Goal: Information Seeking & Learning: Learn about a topic

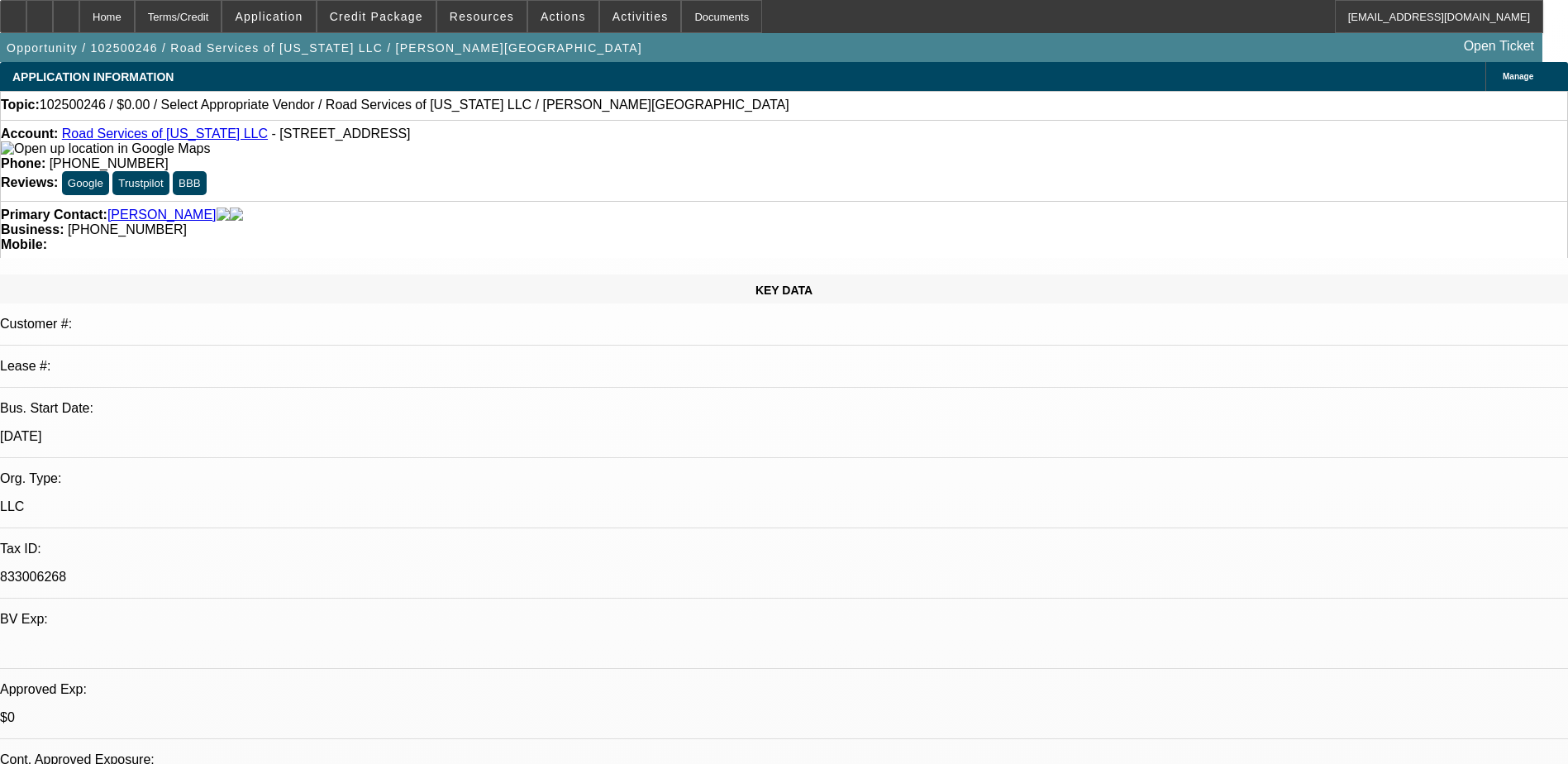
select select "0"
select select "2"
select select "0.1"
select select "4"
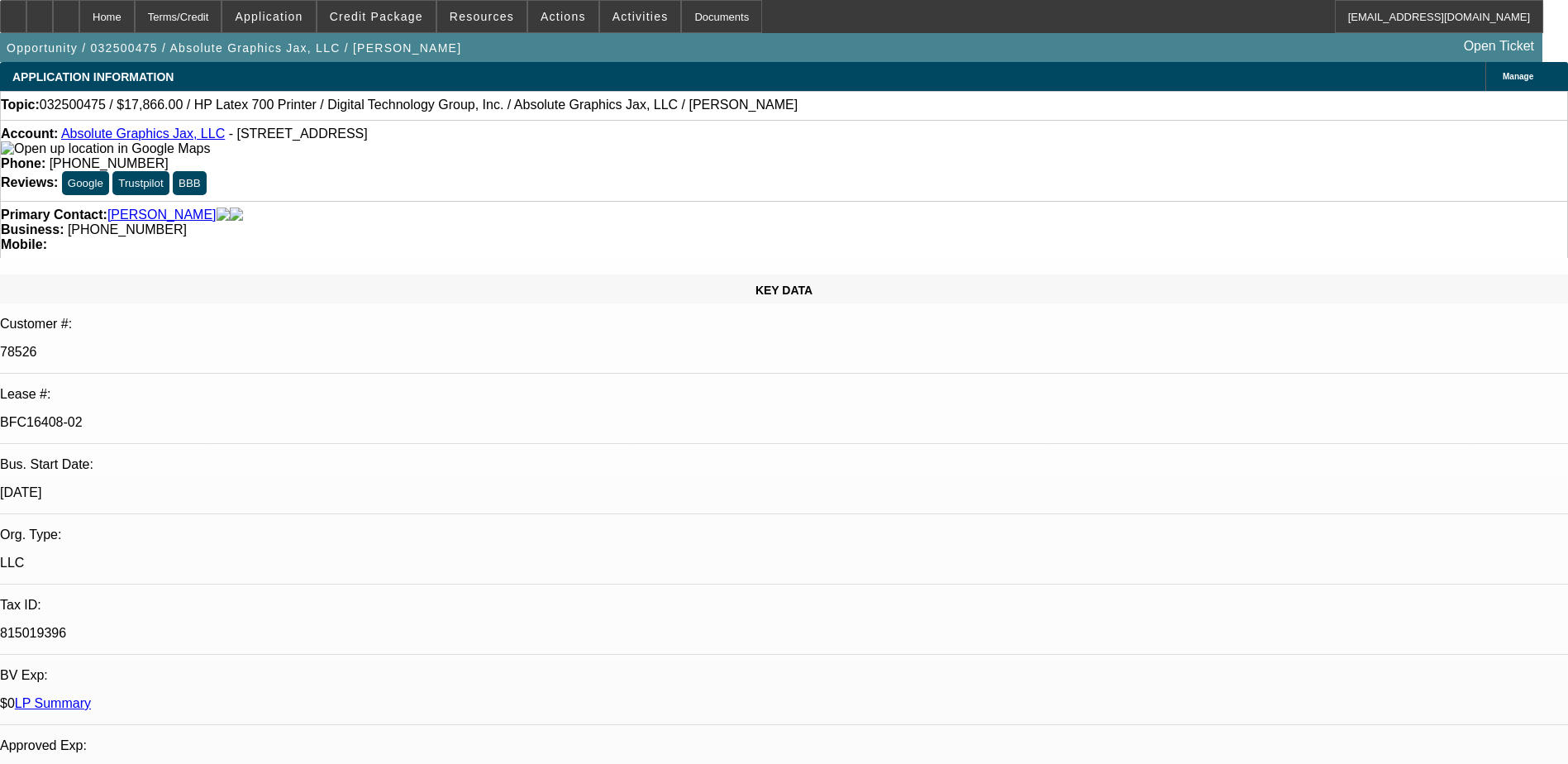
select select "0"
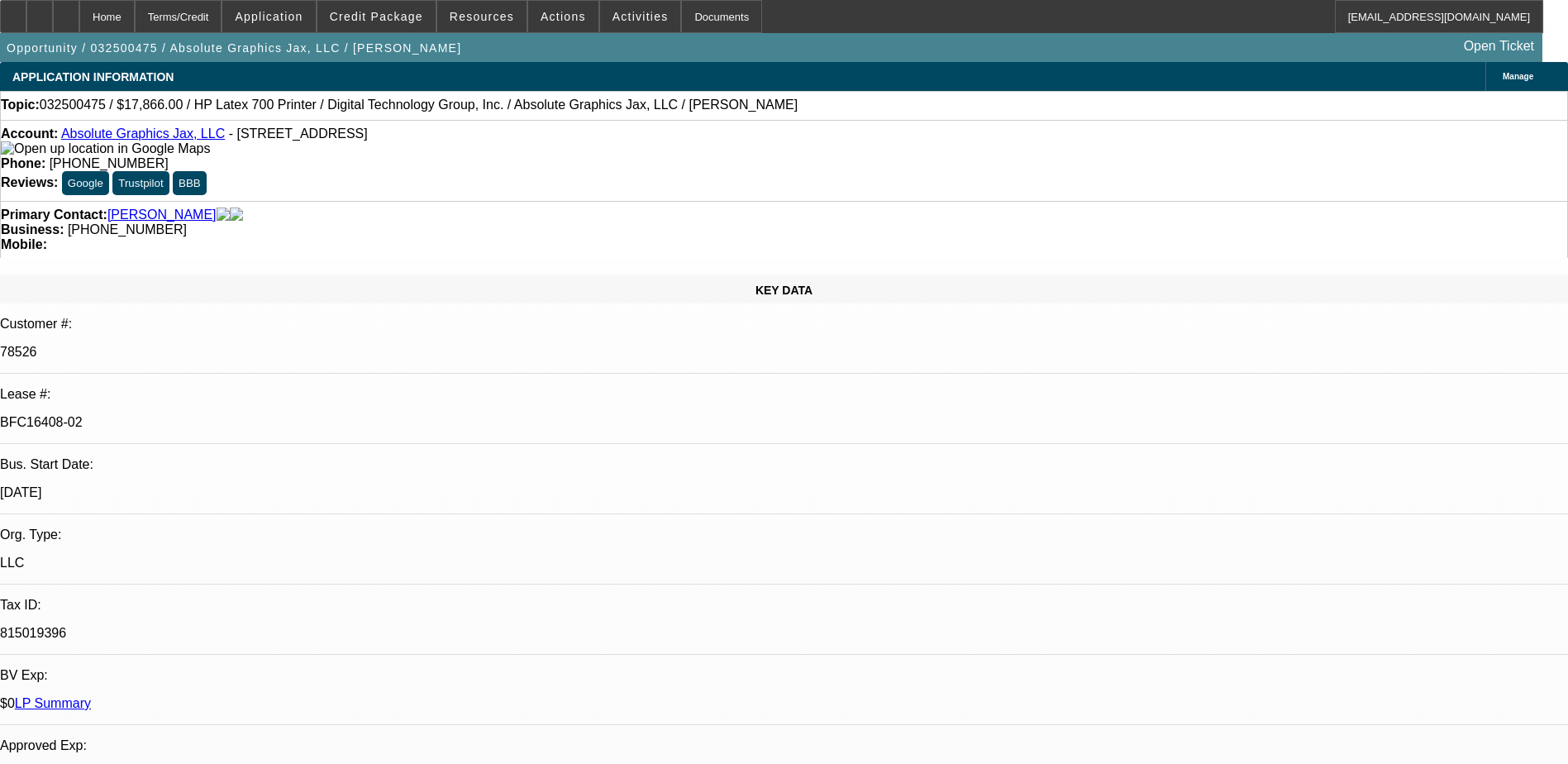
select select "0"
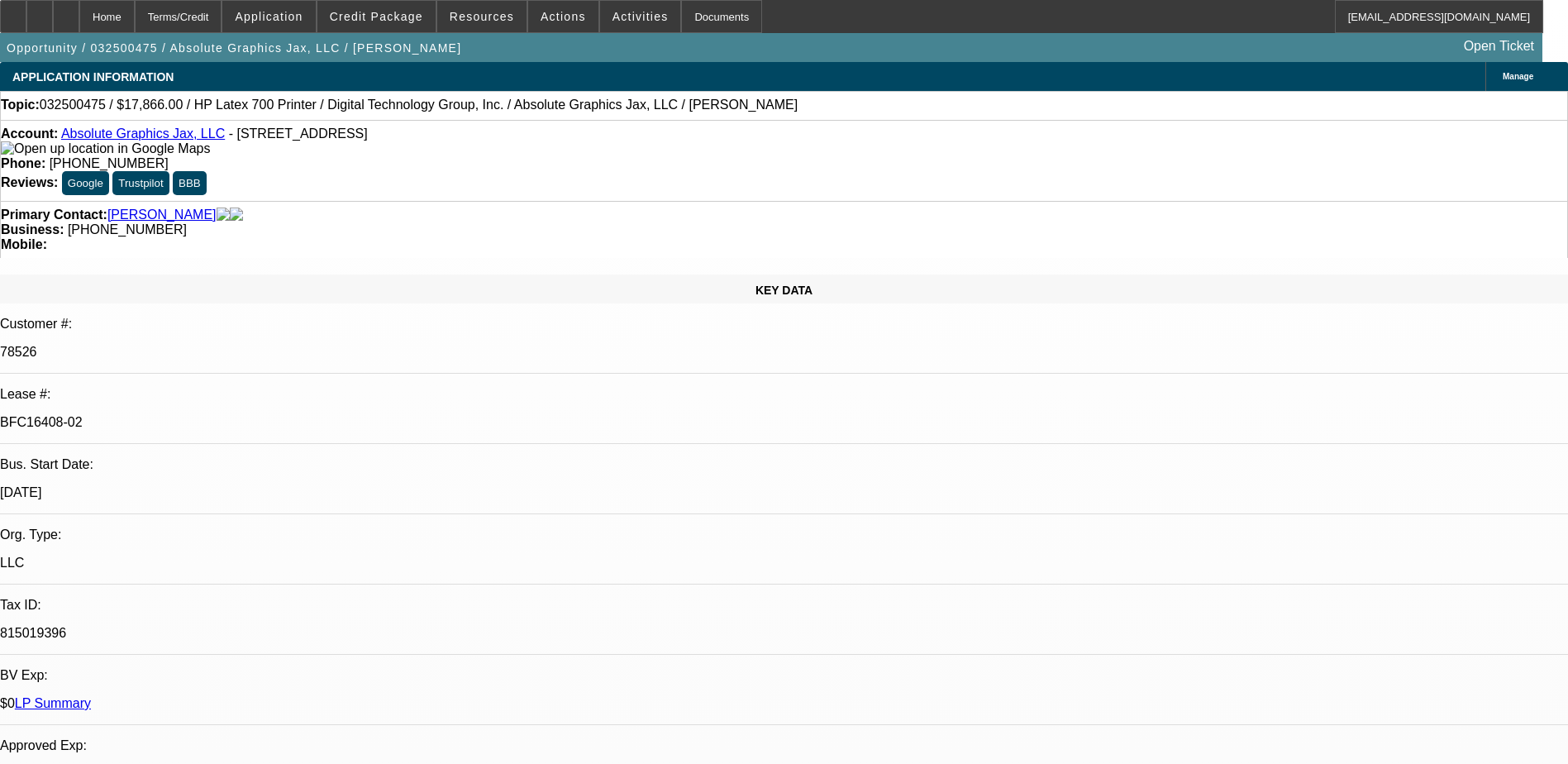
select select "0"
select select "1"
select select "2"
select select "6"
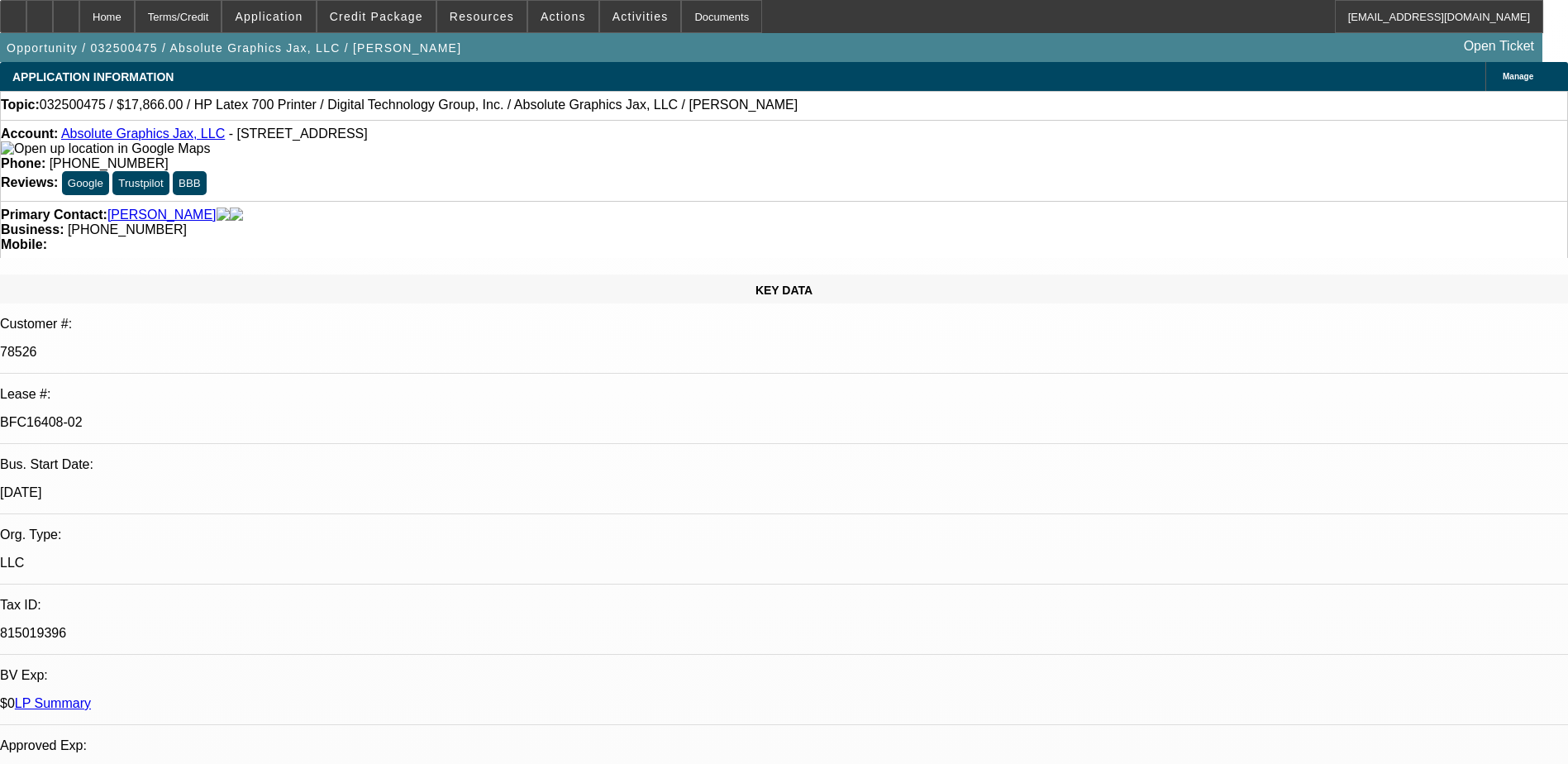
select select "1"
select select "2"
select select "6"
select select "1"
select select "2"
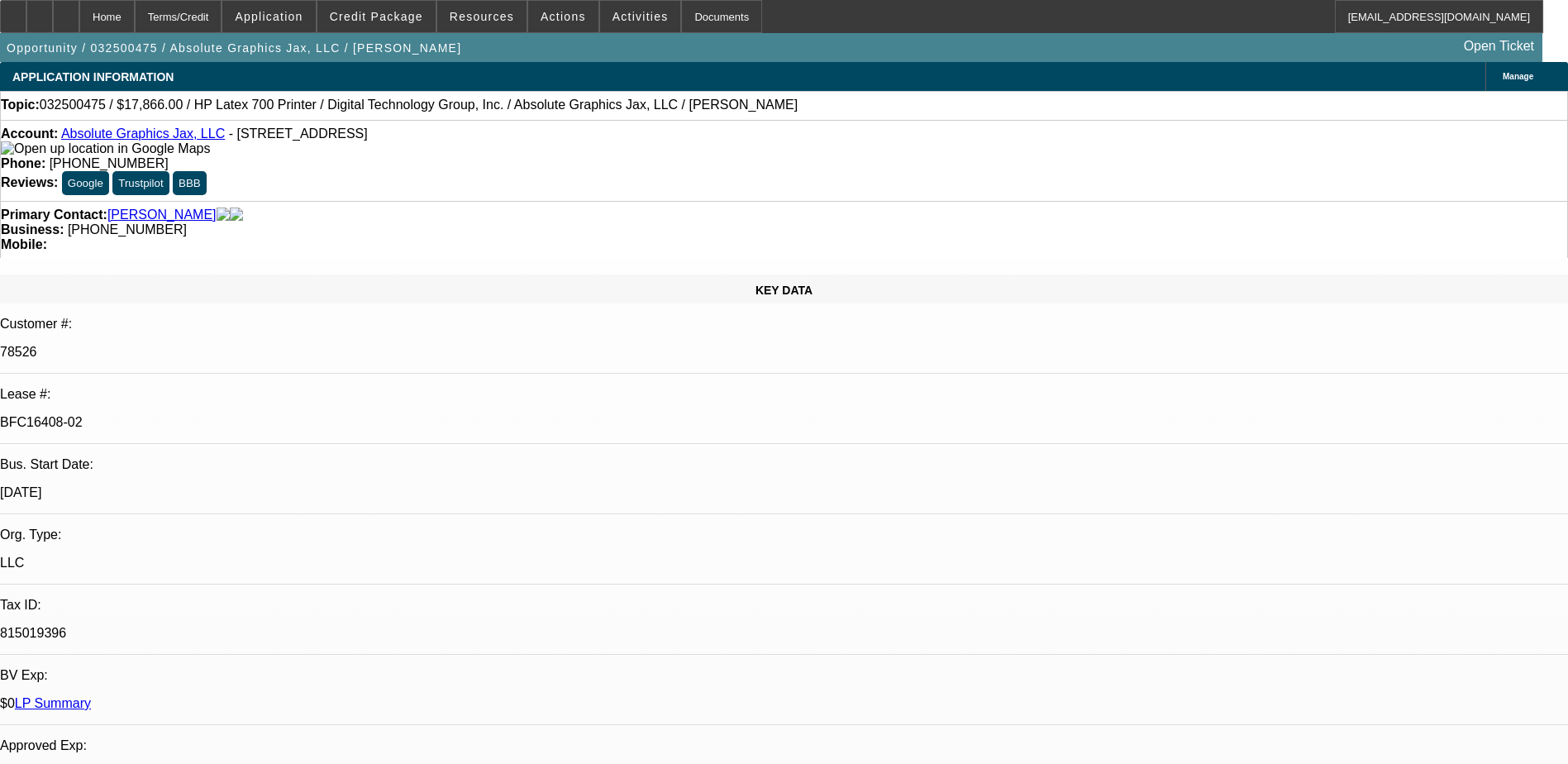
select select "6"
select select "1"
select select "6"
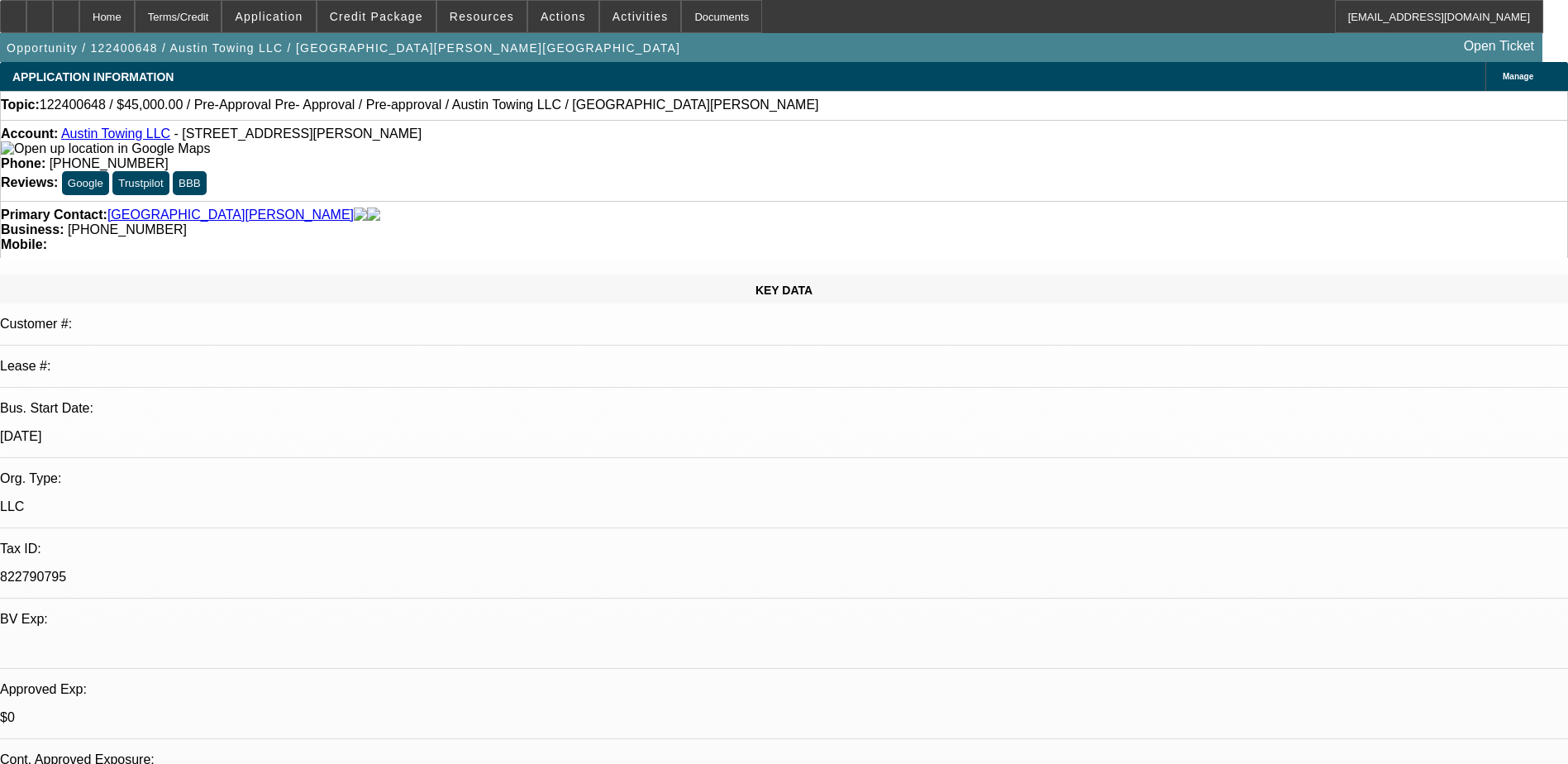
select select "0"
select select "0.1"
select select "0"
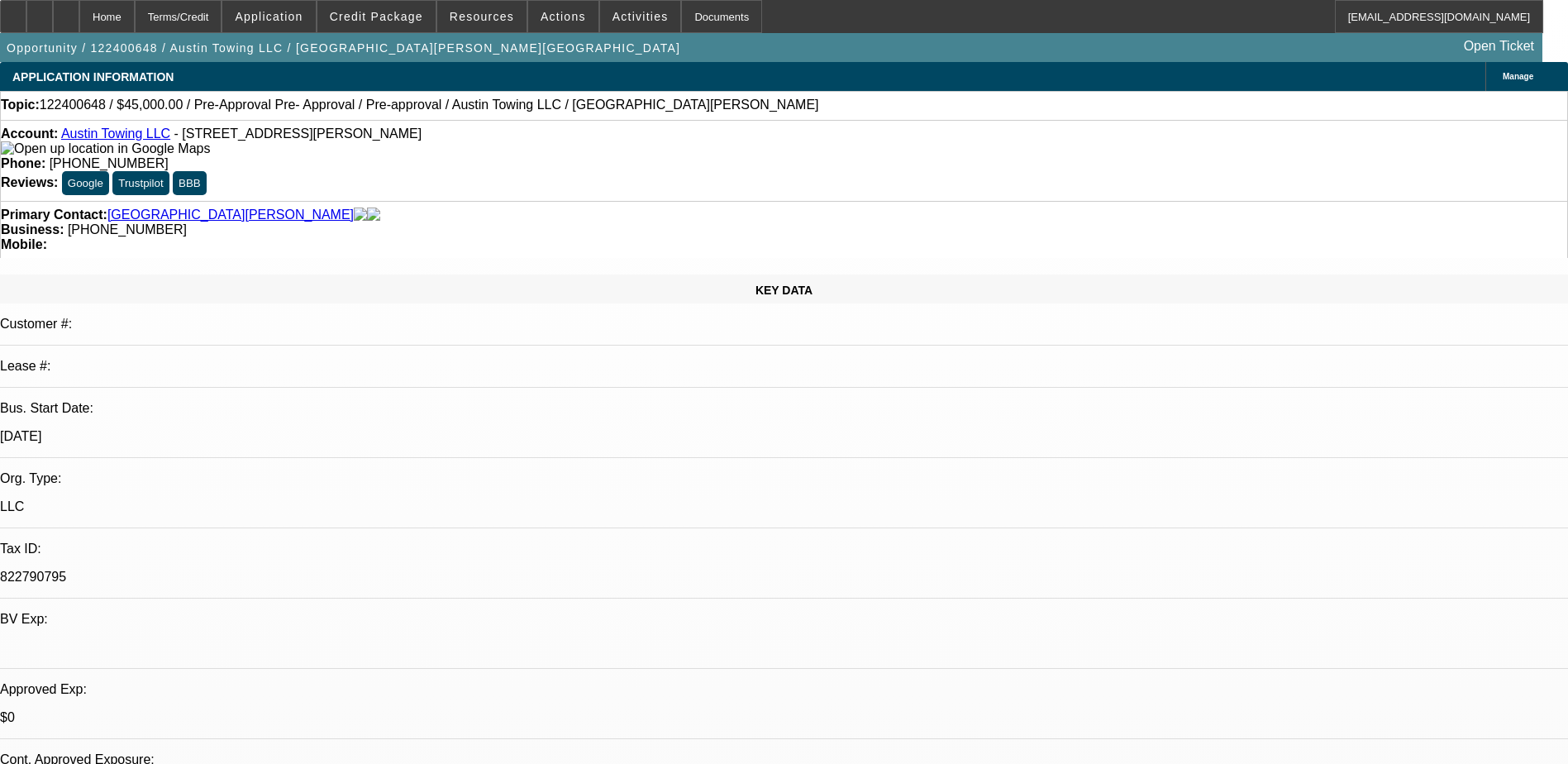
select select "0.1"
select select "1"
select select "3"
select select "4"
select select "1"
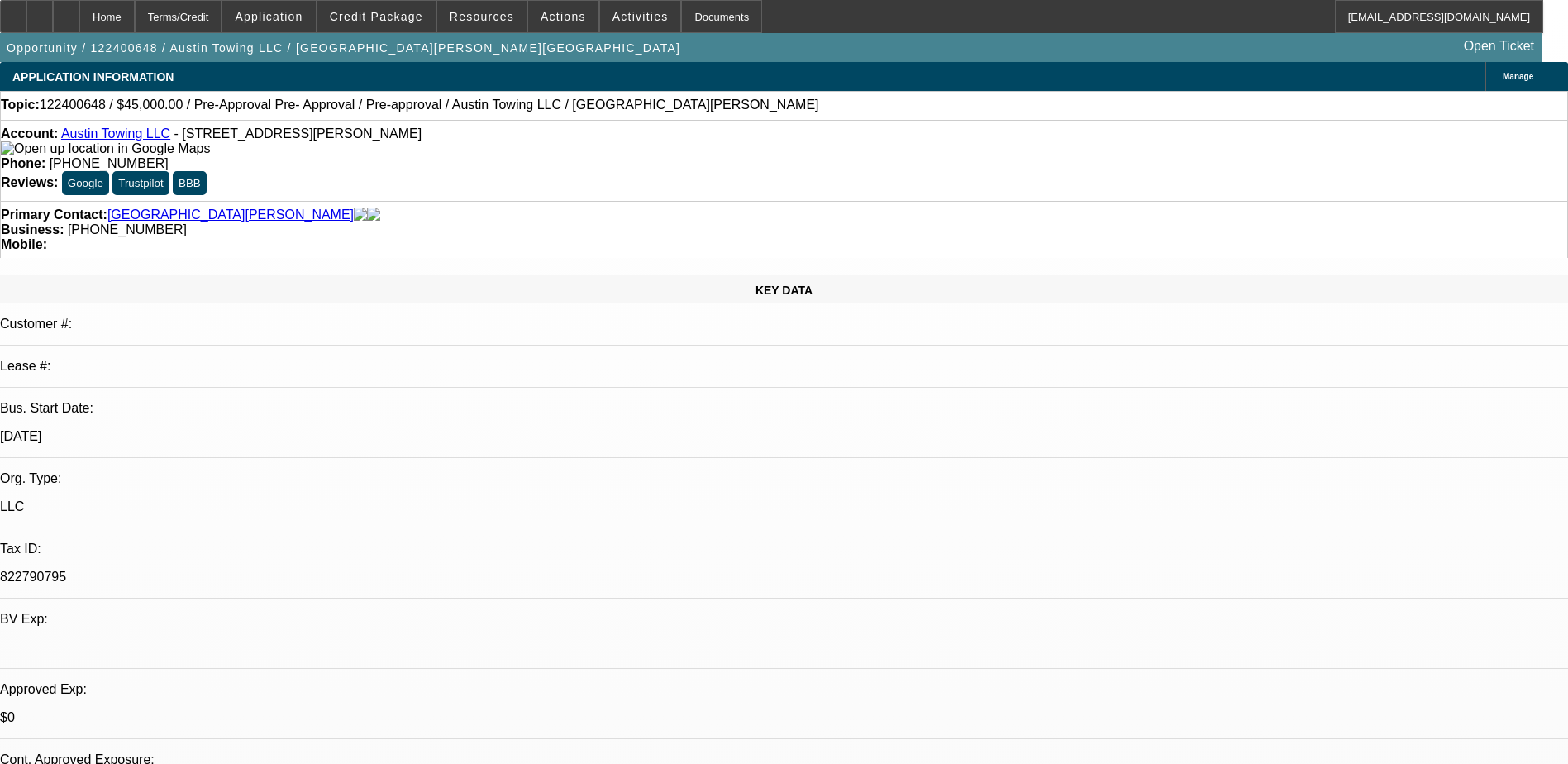
select select "1"
select select "4"
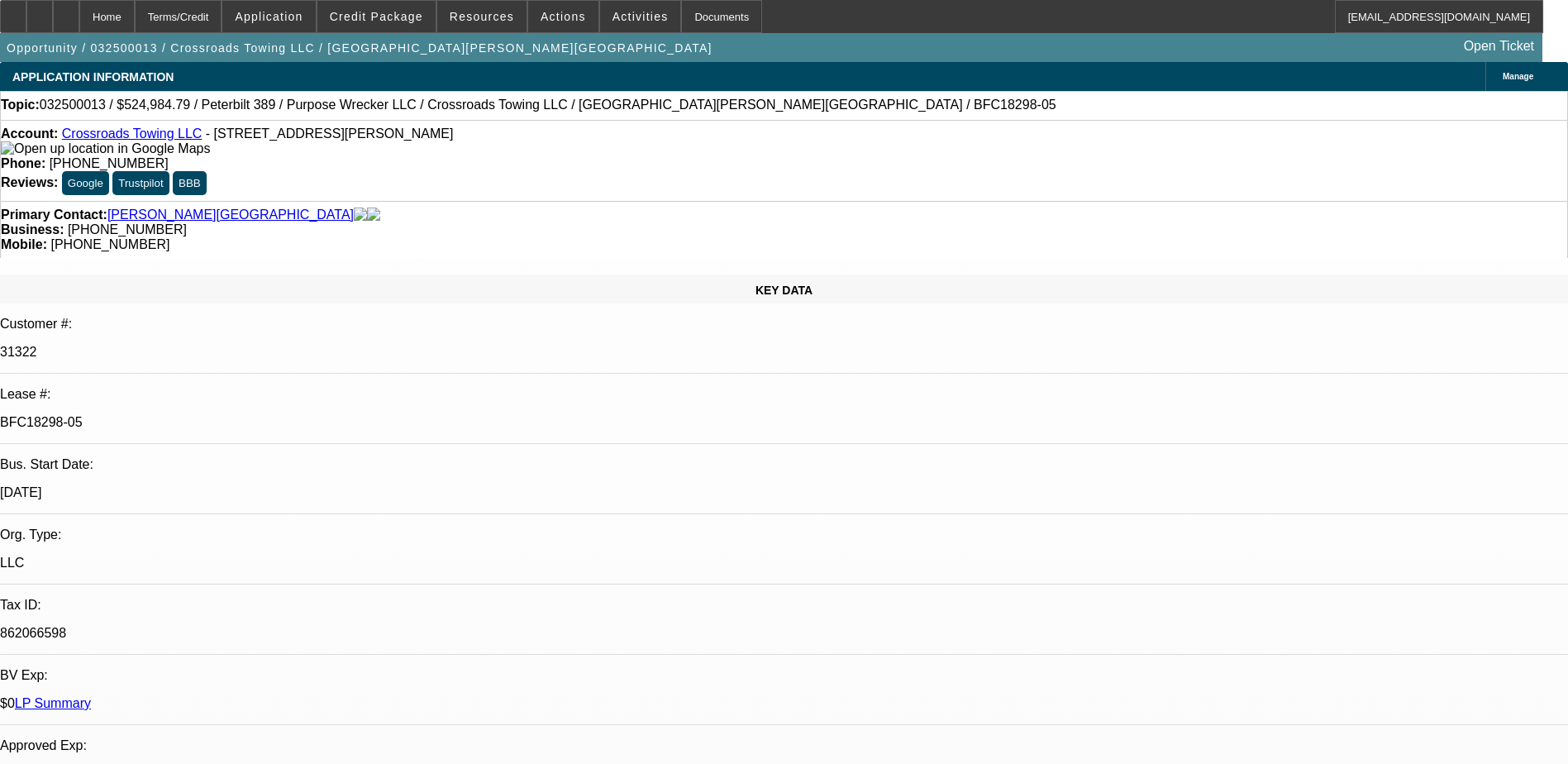
select select "0"
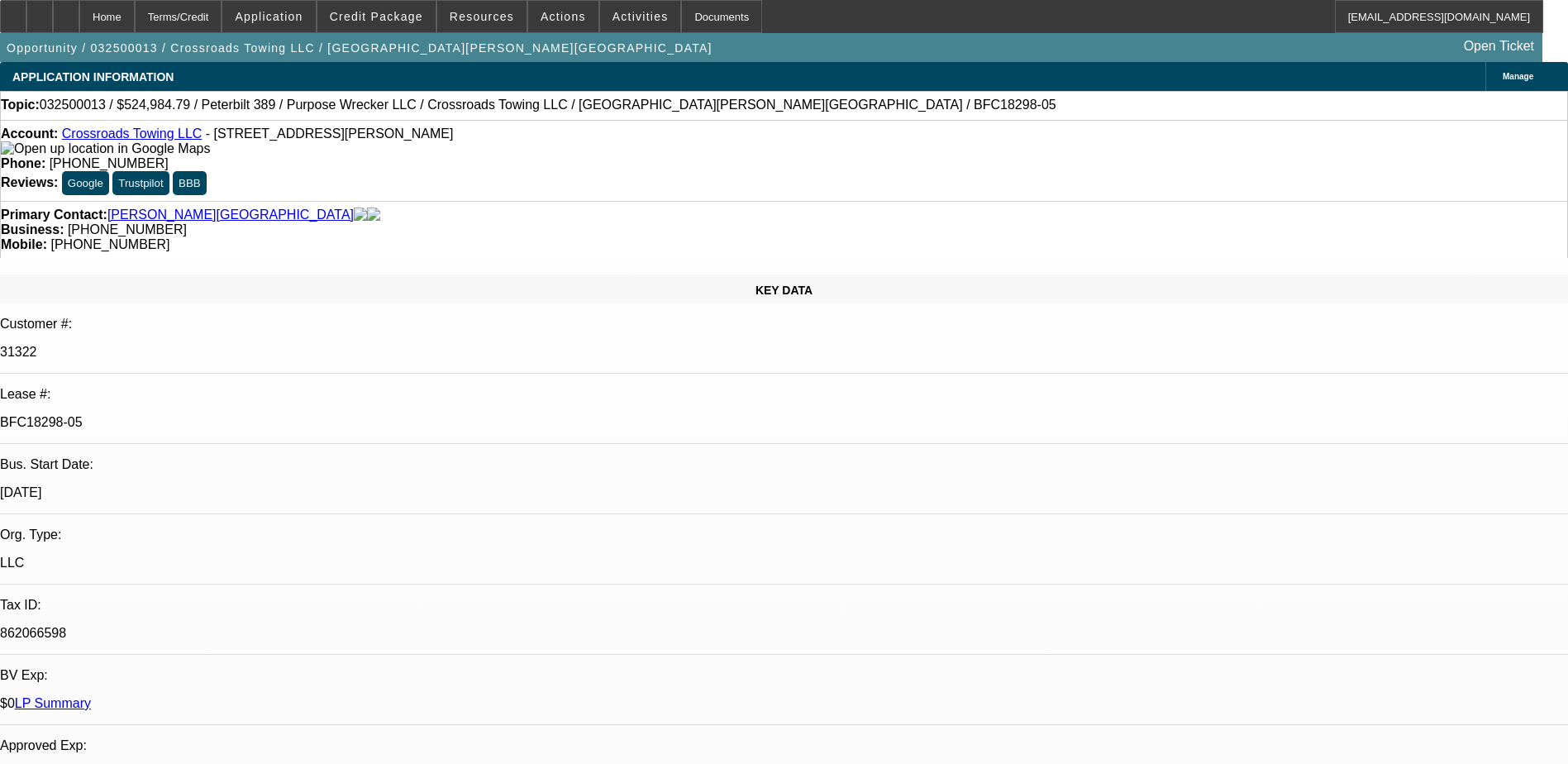
select select "0"
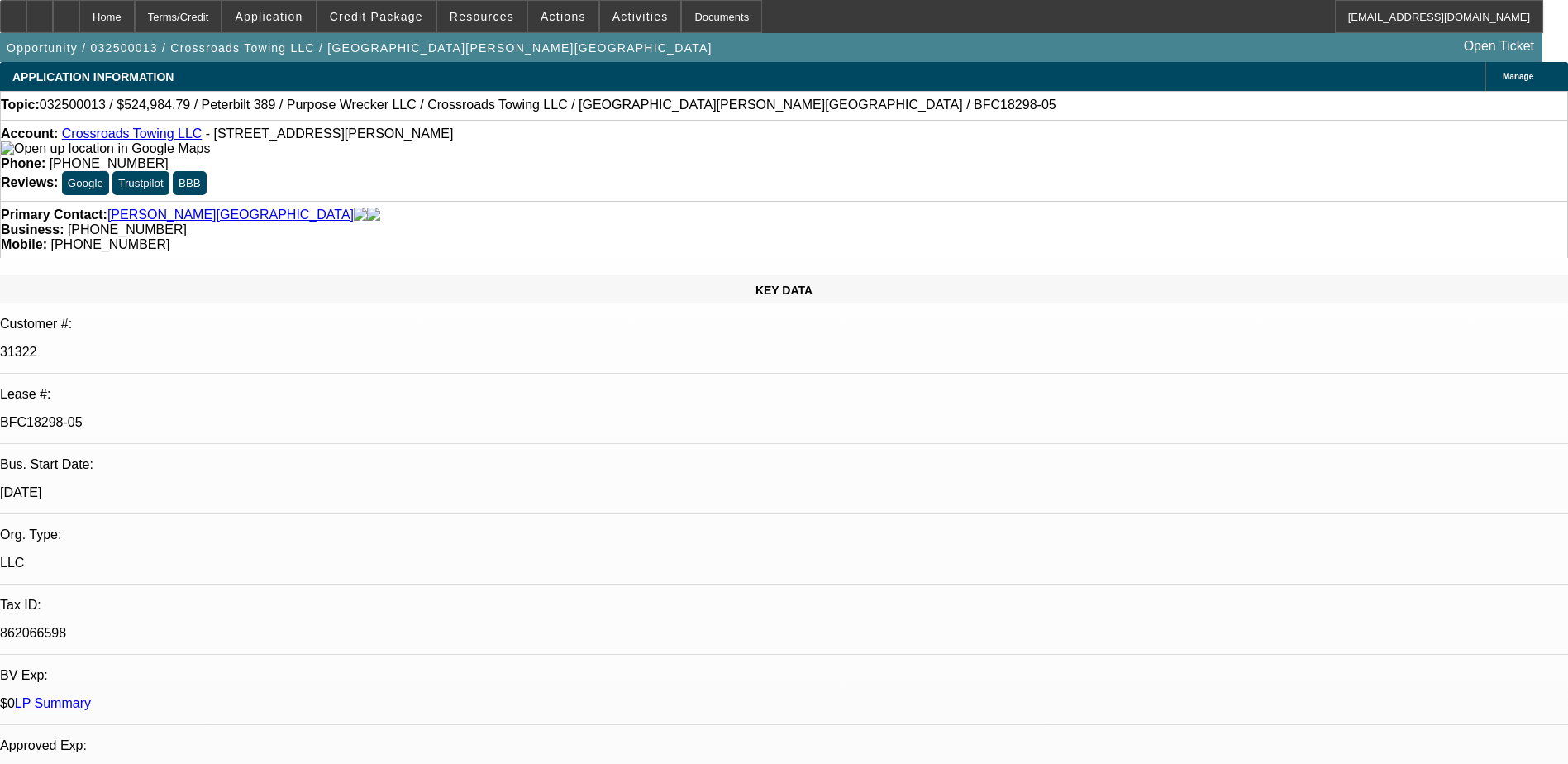
select select "0"
select select "1"
select select "2"
select select "6"
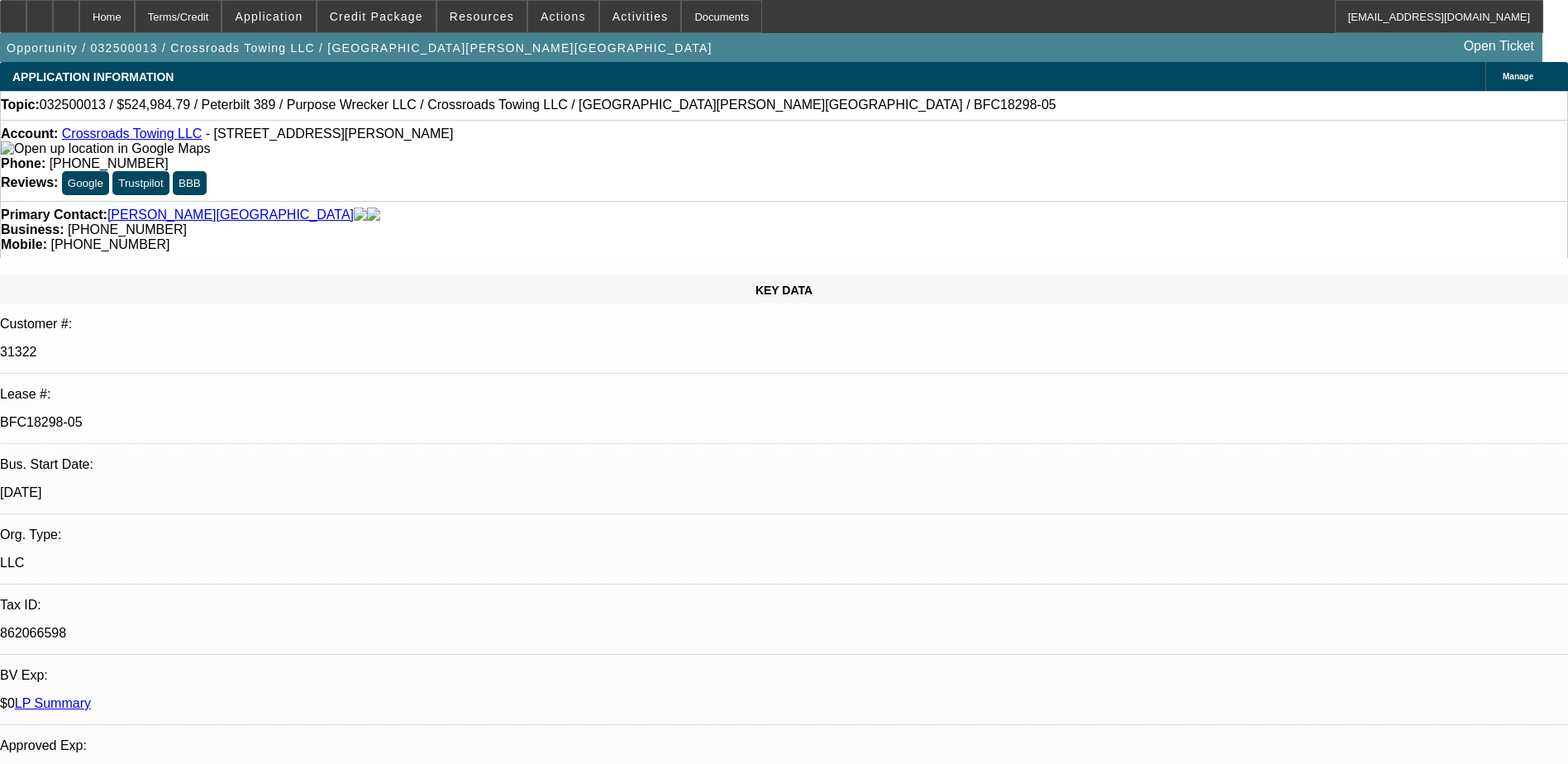
select select "1"
select select "3"
select select "6"
select select "1"
select select "2"
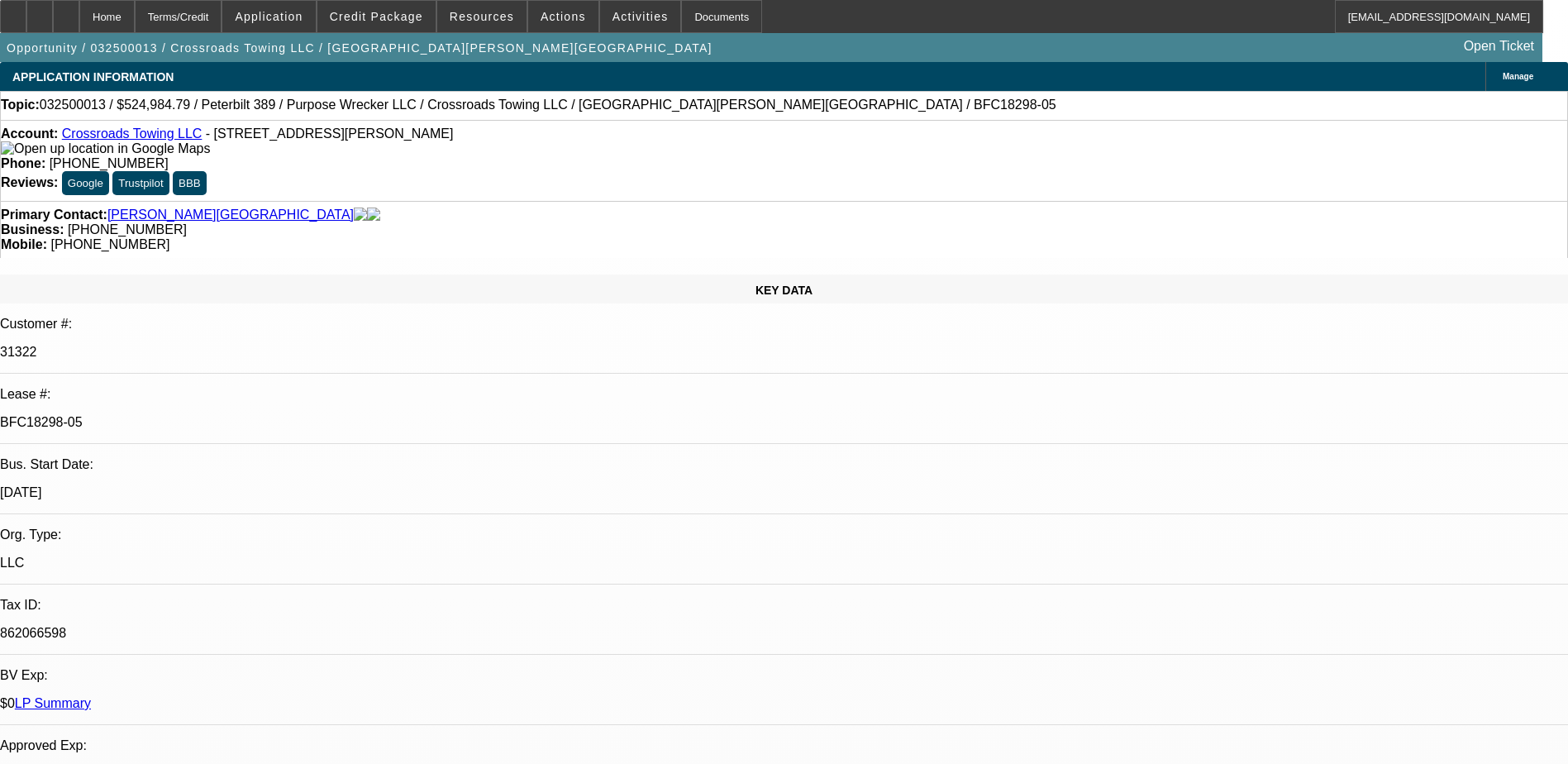
select select "6"
select select "1"
select select "2"
select select "6"
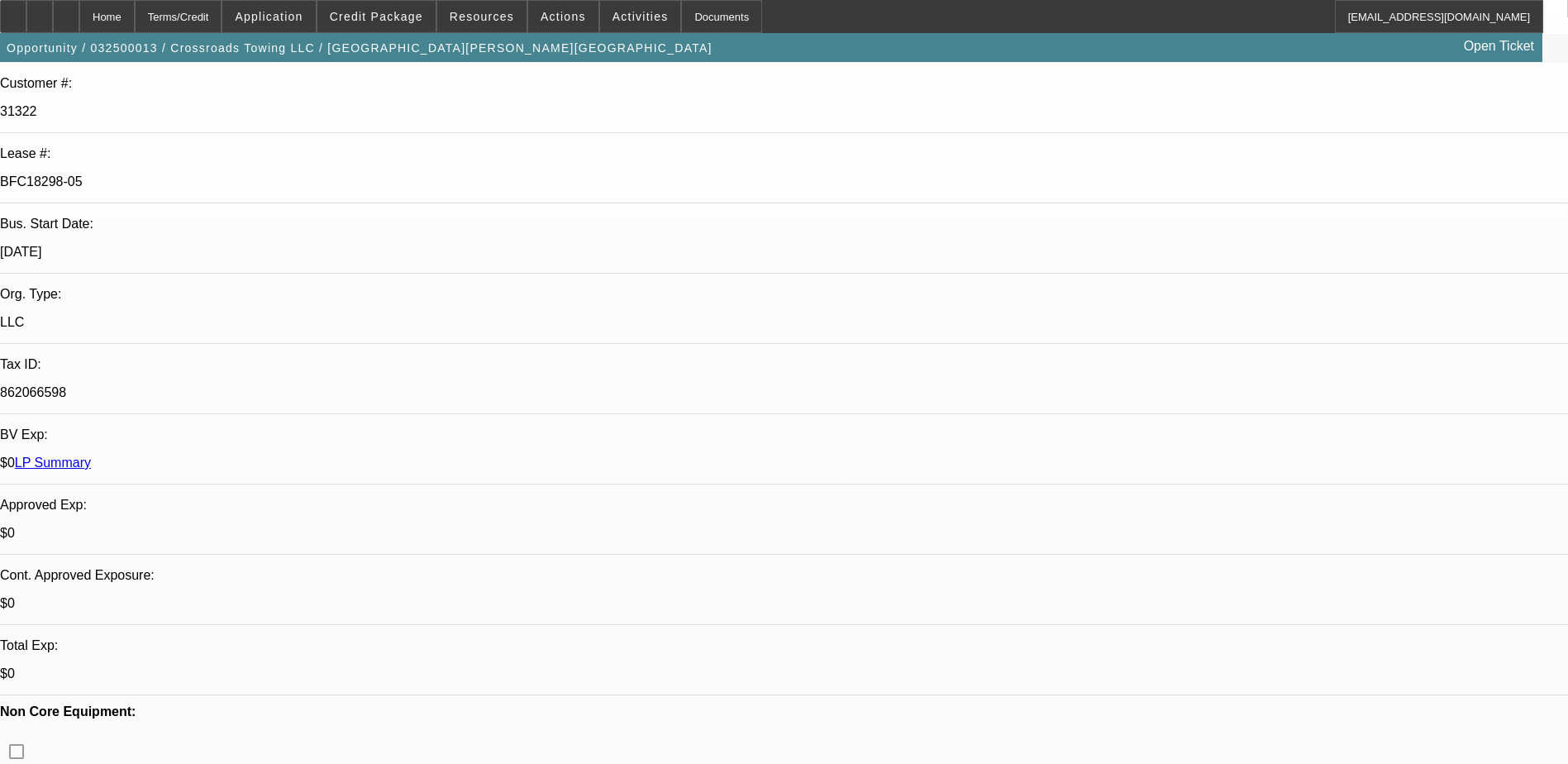
scroll to position [248, 0]
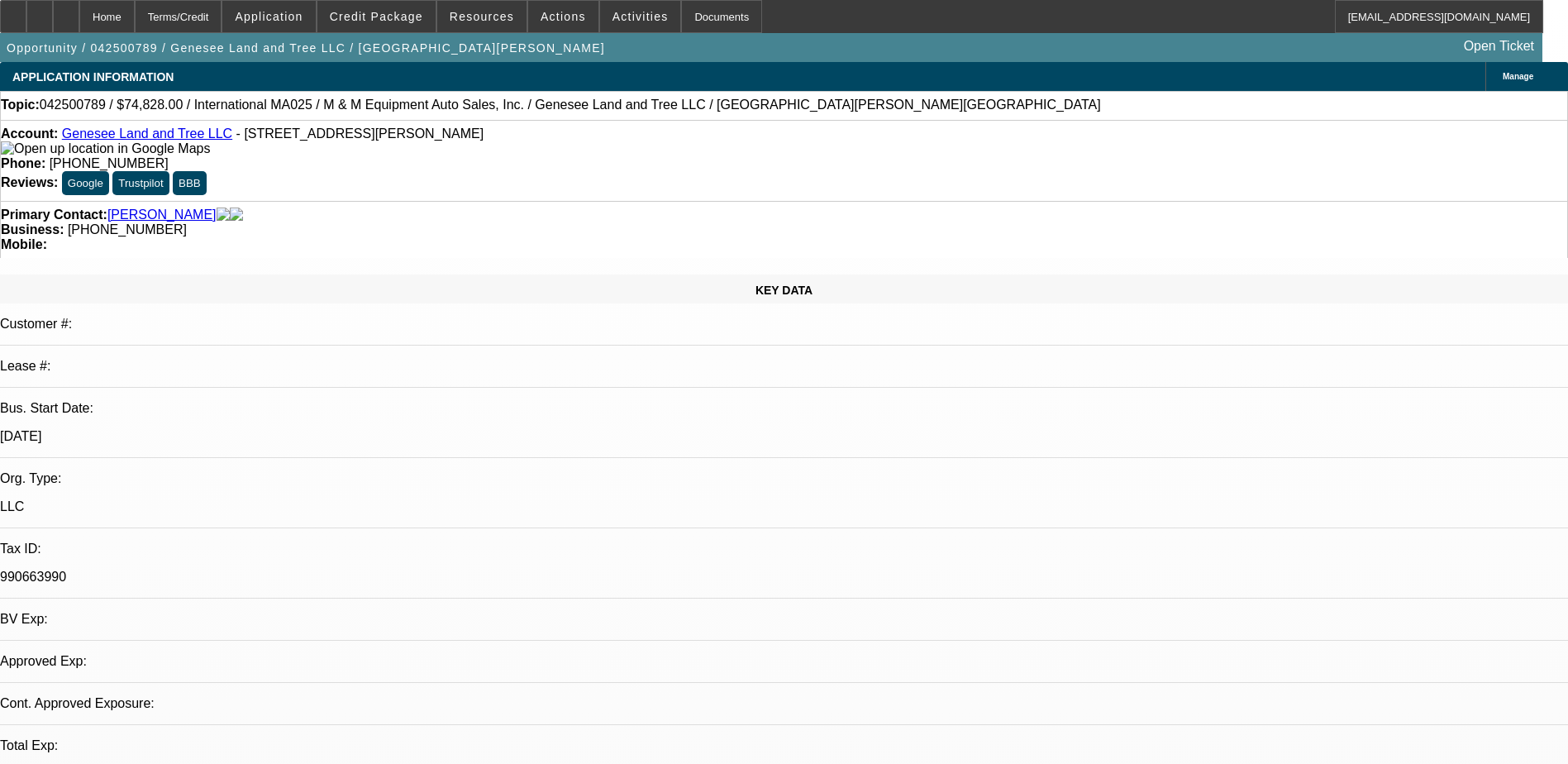
select select "0"
select select "2"
select select "0"
select select "2"
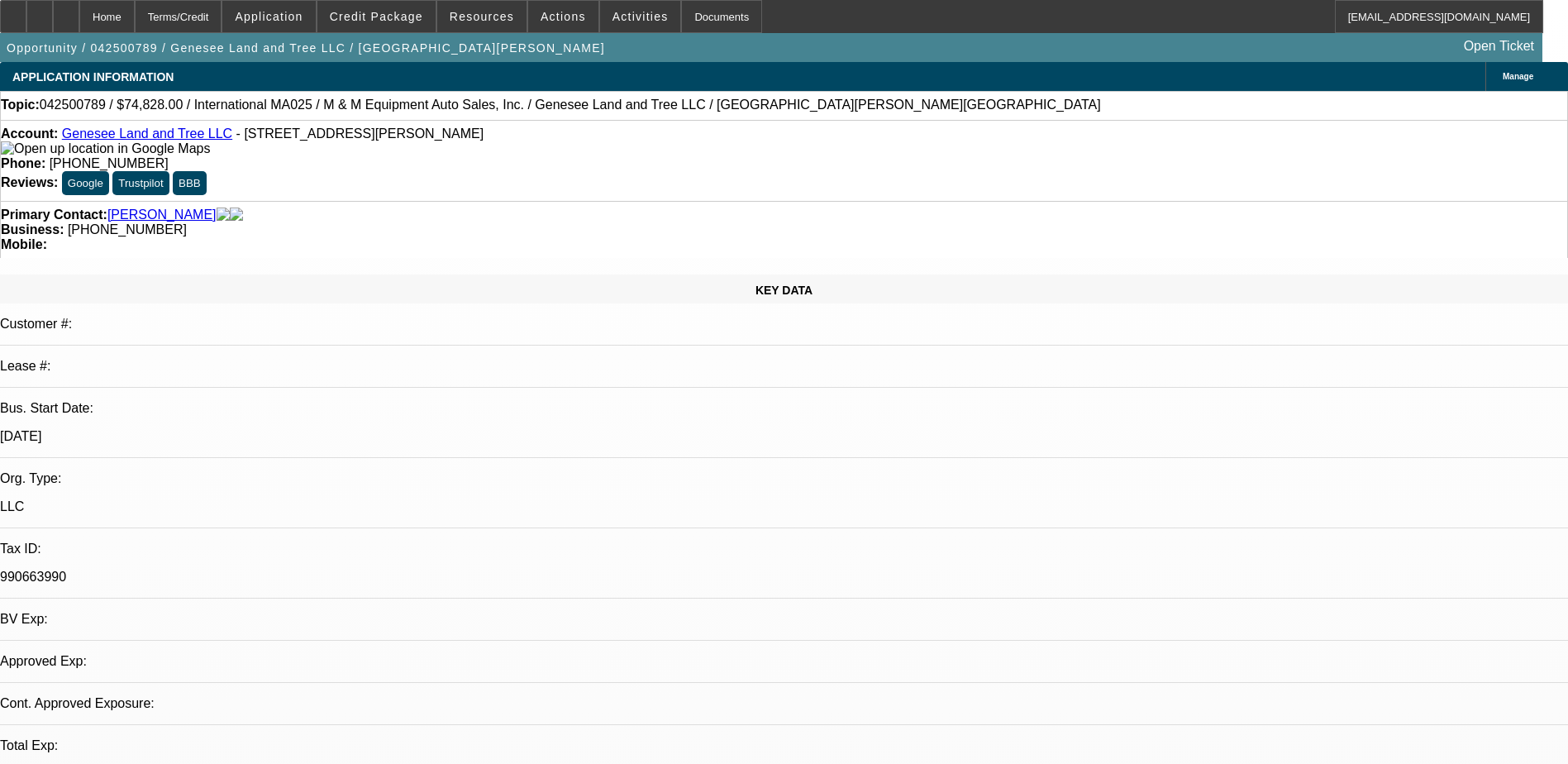
select select "0"
select select "0.1"
select select "2"
select select "0"
select select "0.1"
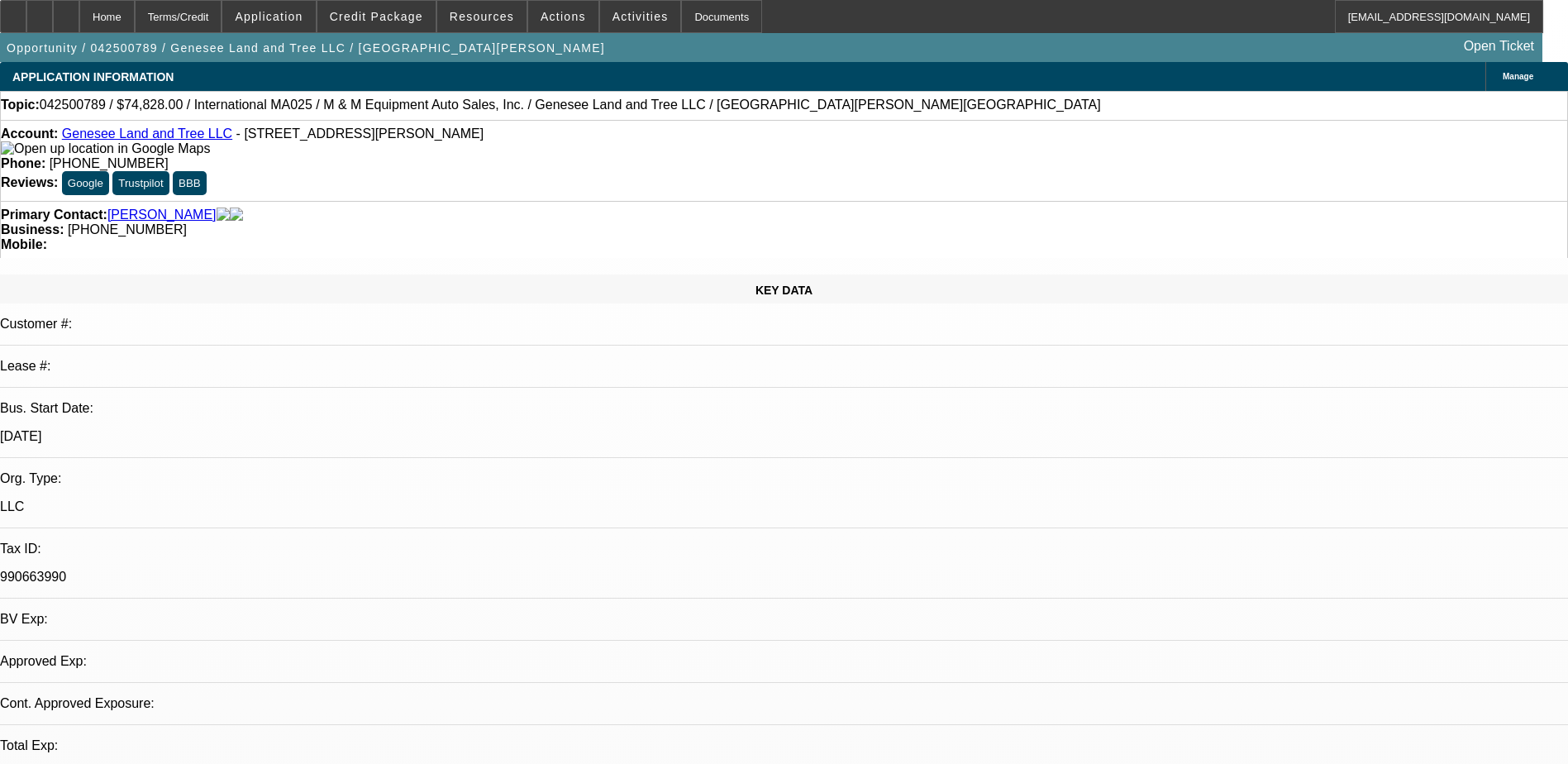
select select "2"
select select "0"
select select "1"
select select "2"
select select "6"
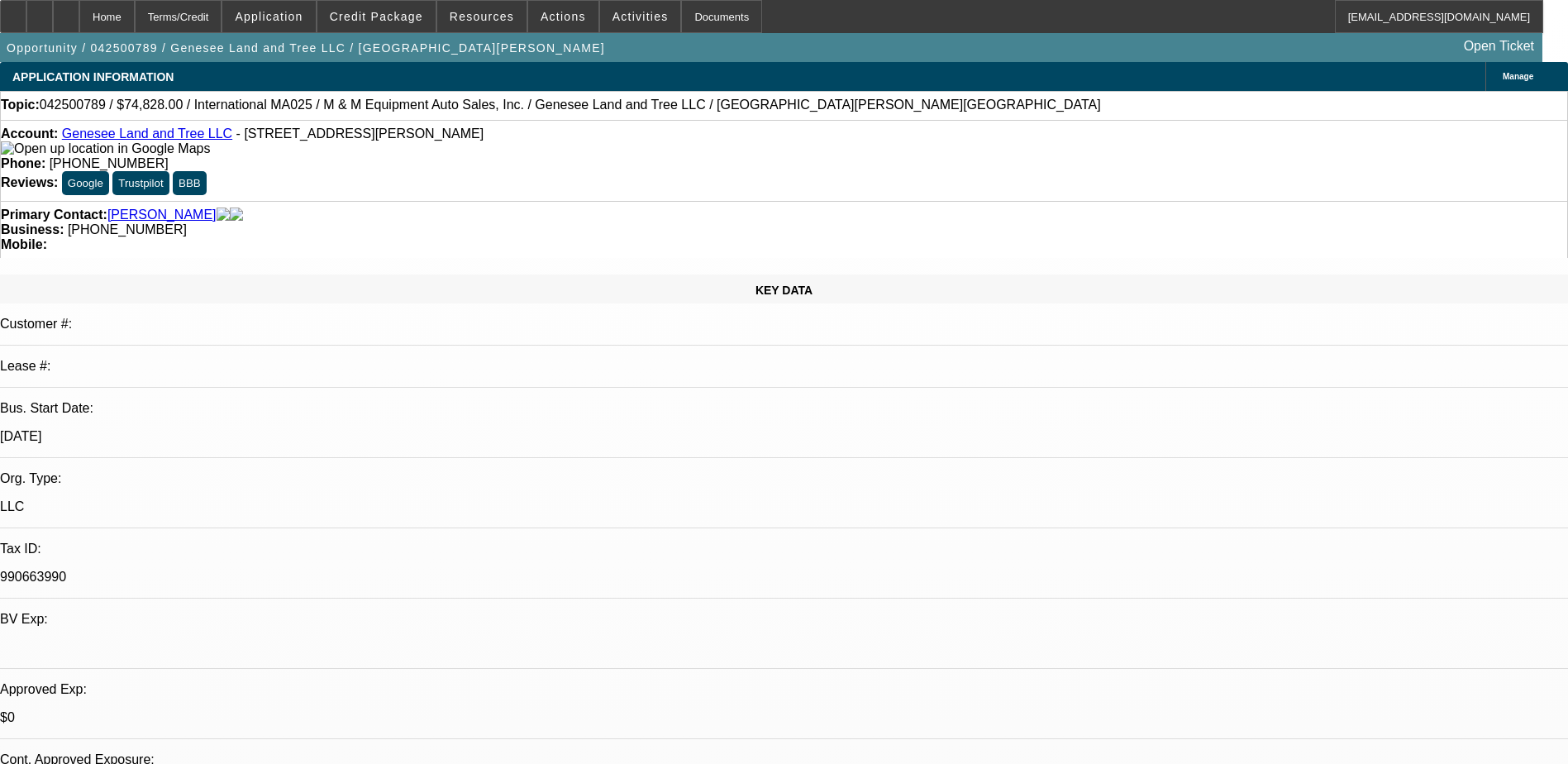
select select "1"
select select "2"
select select "6"
select select "1"
select select "2"
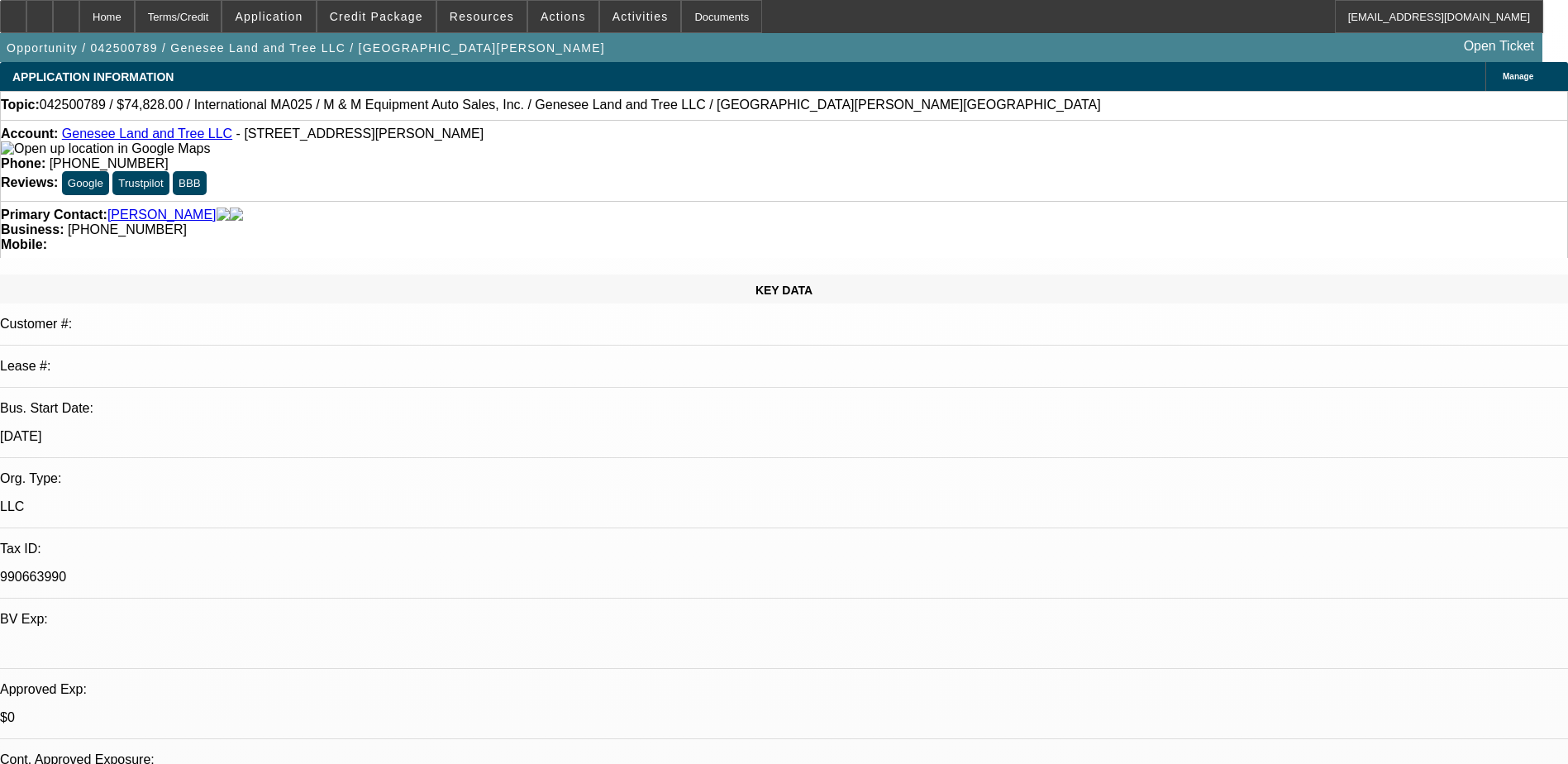
select select "6"
select select "1"
select select "2"
select select "6"
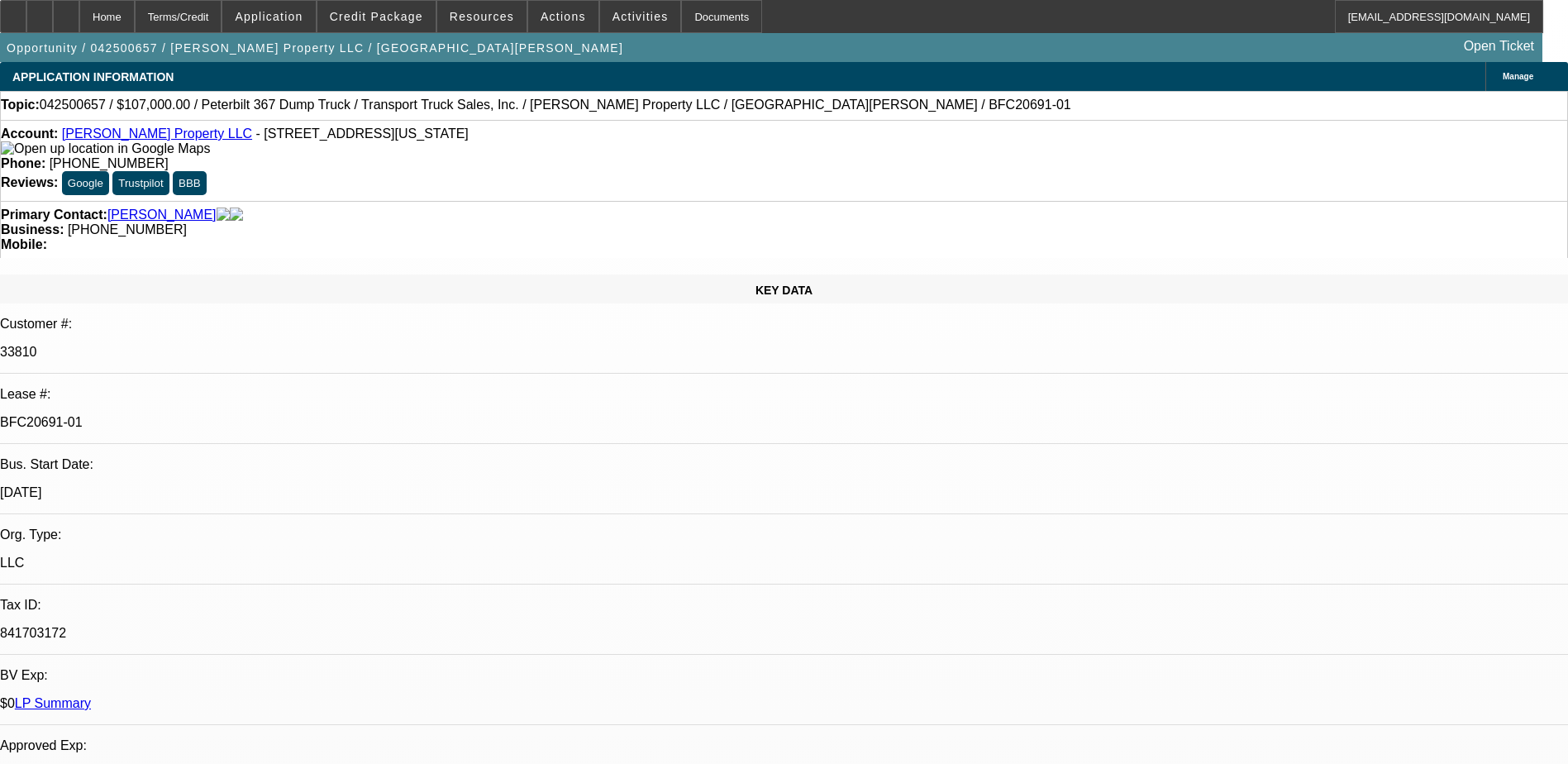
select select "0"
select select "3"
select select "0"
select select "6"
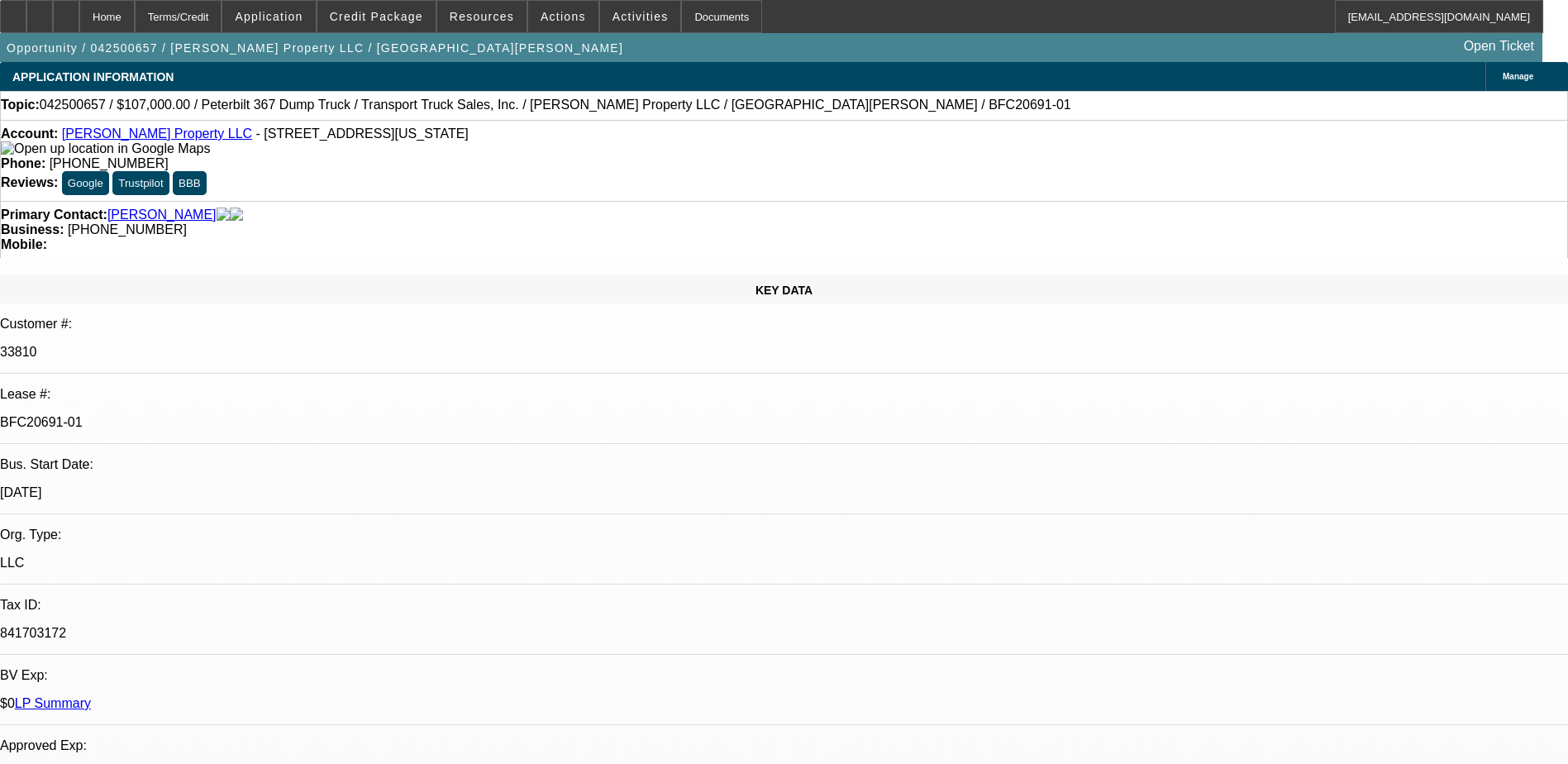
select select "0"
select select "2"
select select "0"
select select "6"
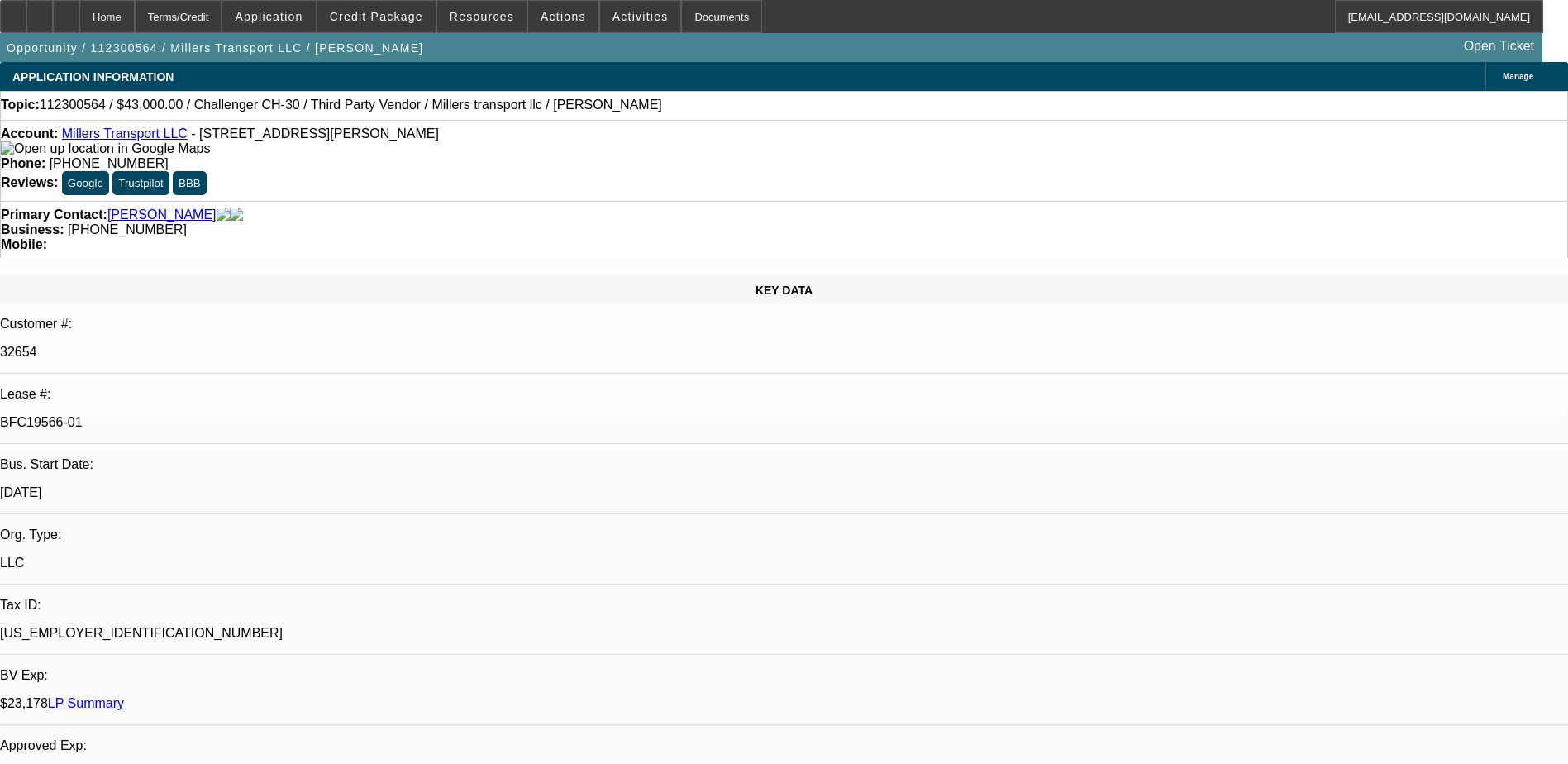
select select "0"
select select "2"
select select "0.1"
select select "0"
select select "2"
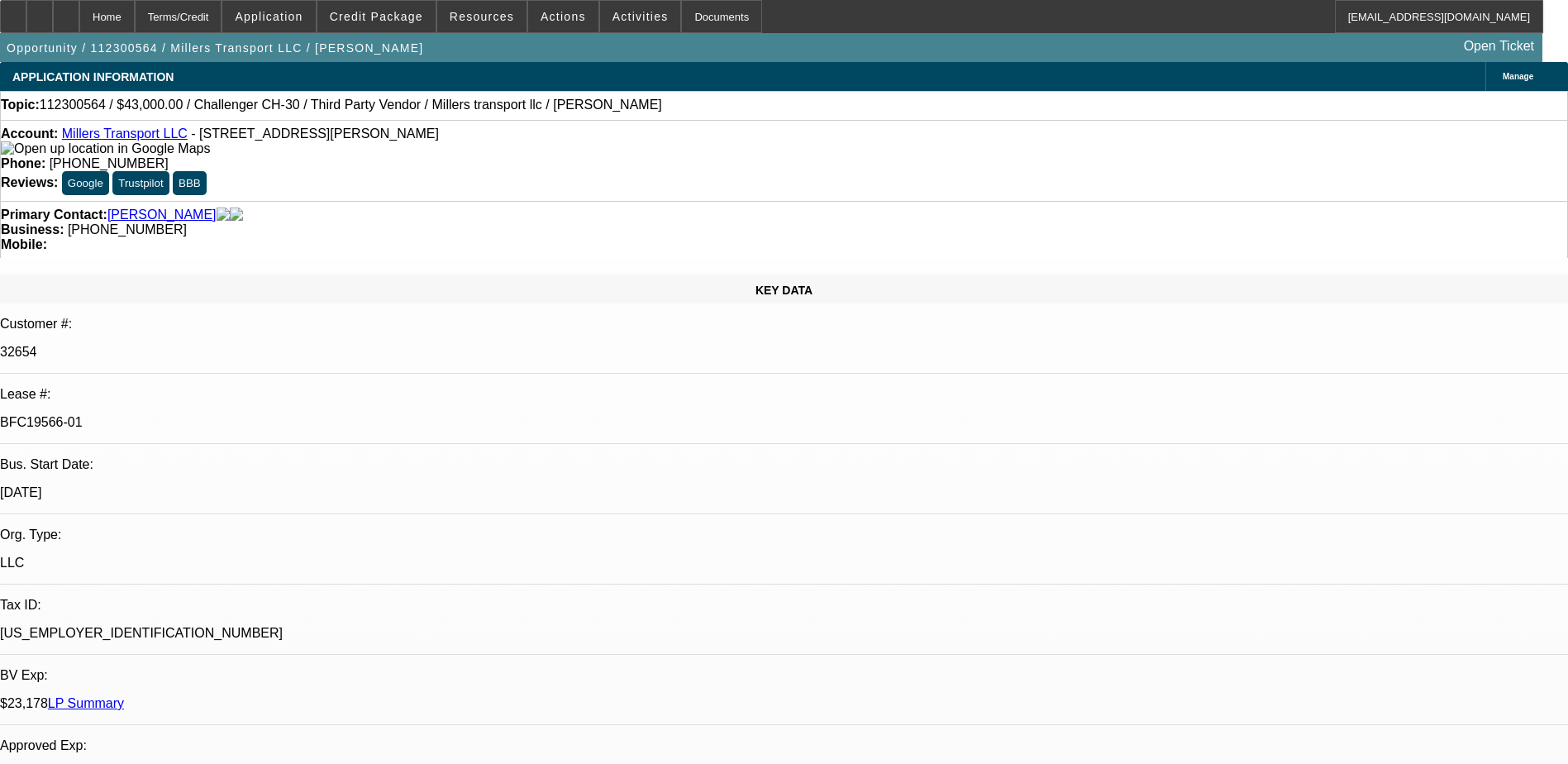
select select "0.1"
select select "2"
select select "0.1"
select select "0"
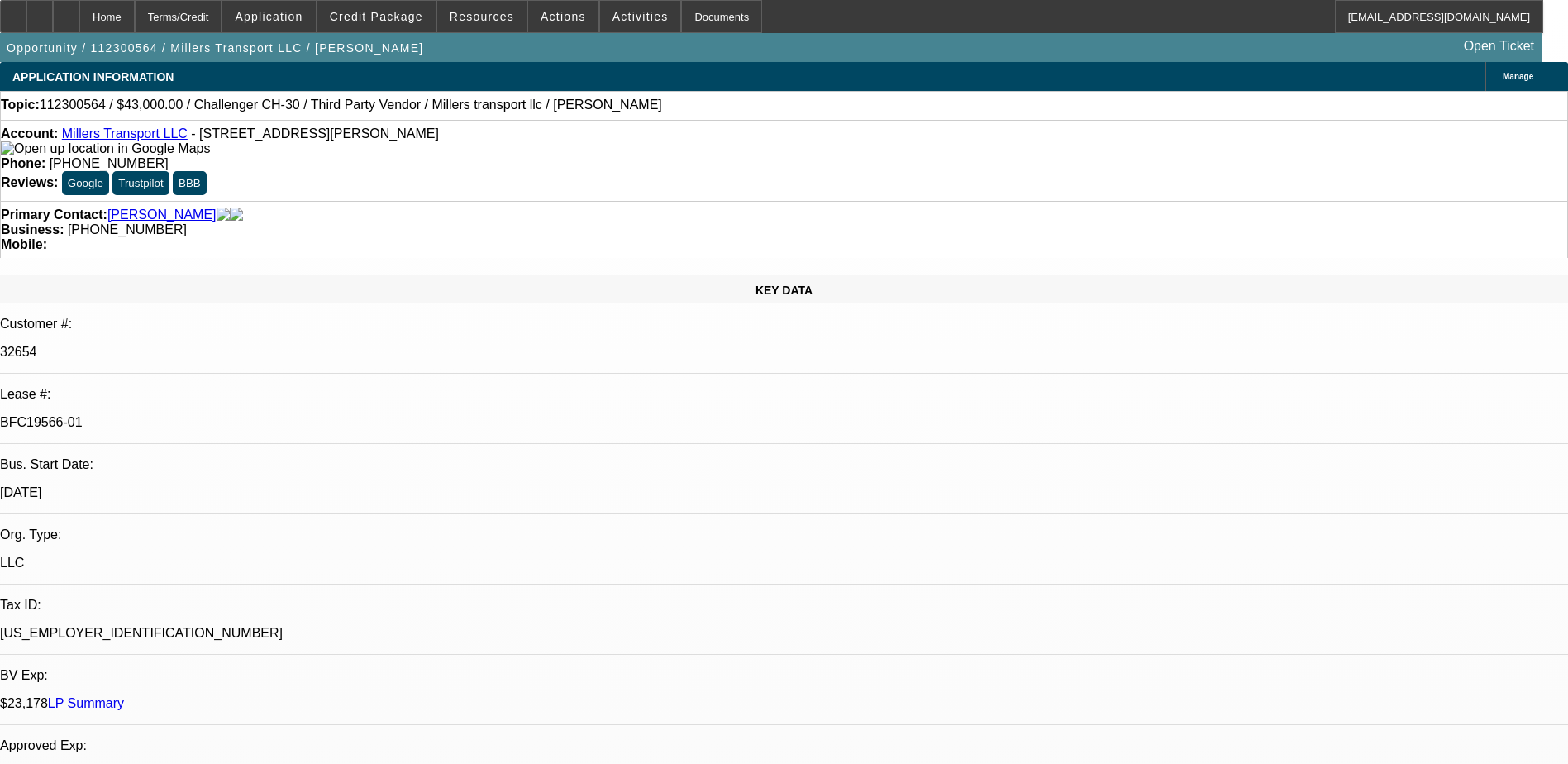
select select "0.1"
select select "1"
select select "2"
select select "4"
select select "1"
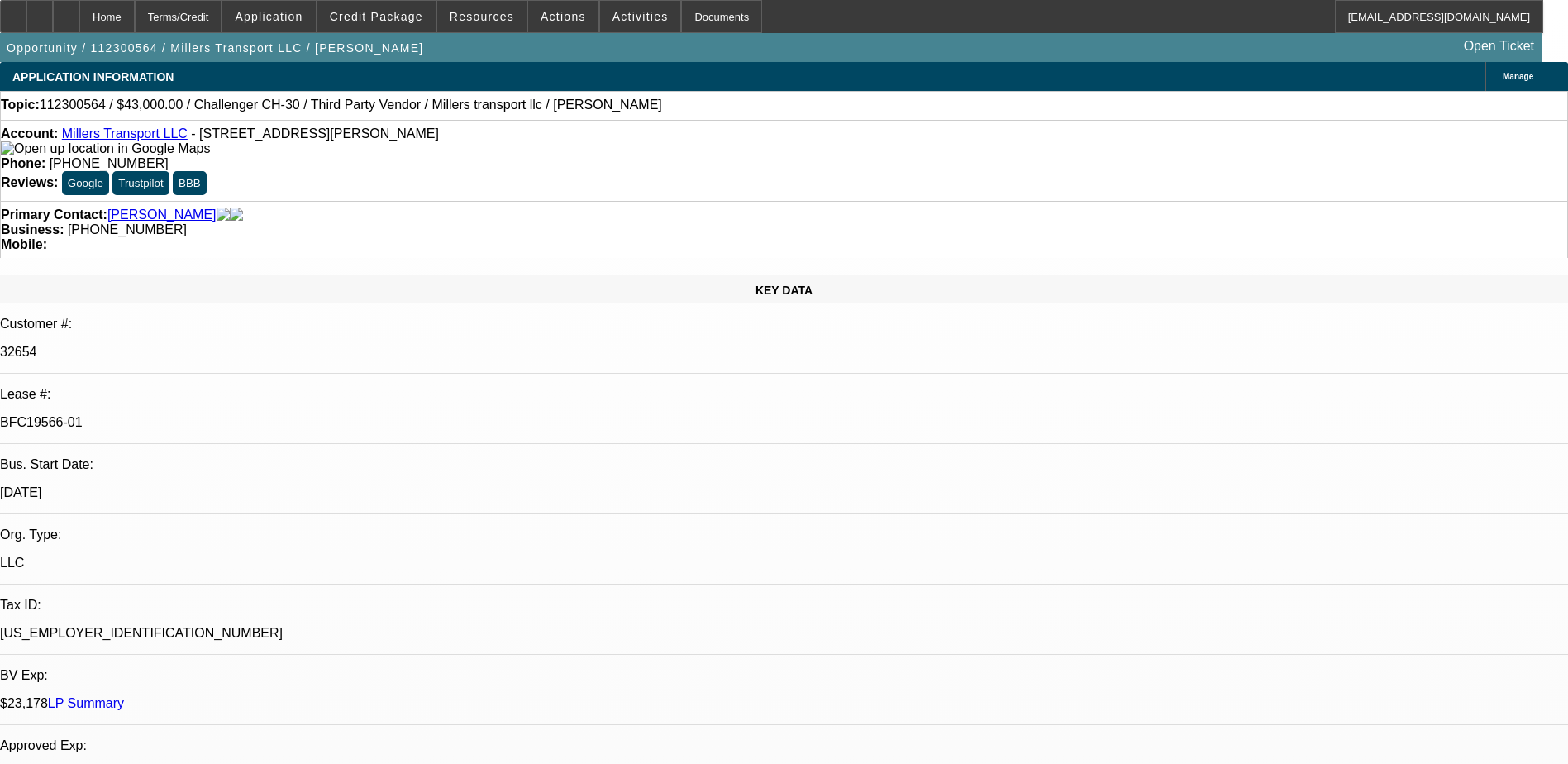
select select "2"
select select "4"
select select "1"
select select "4"
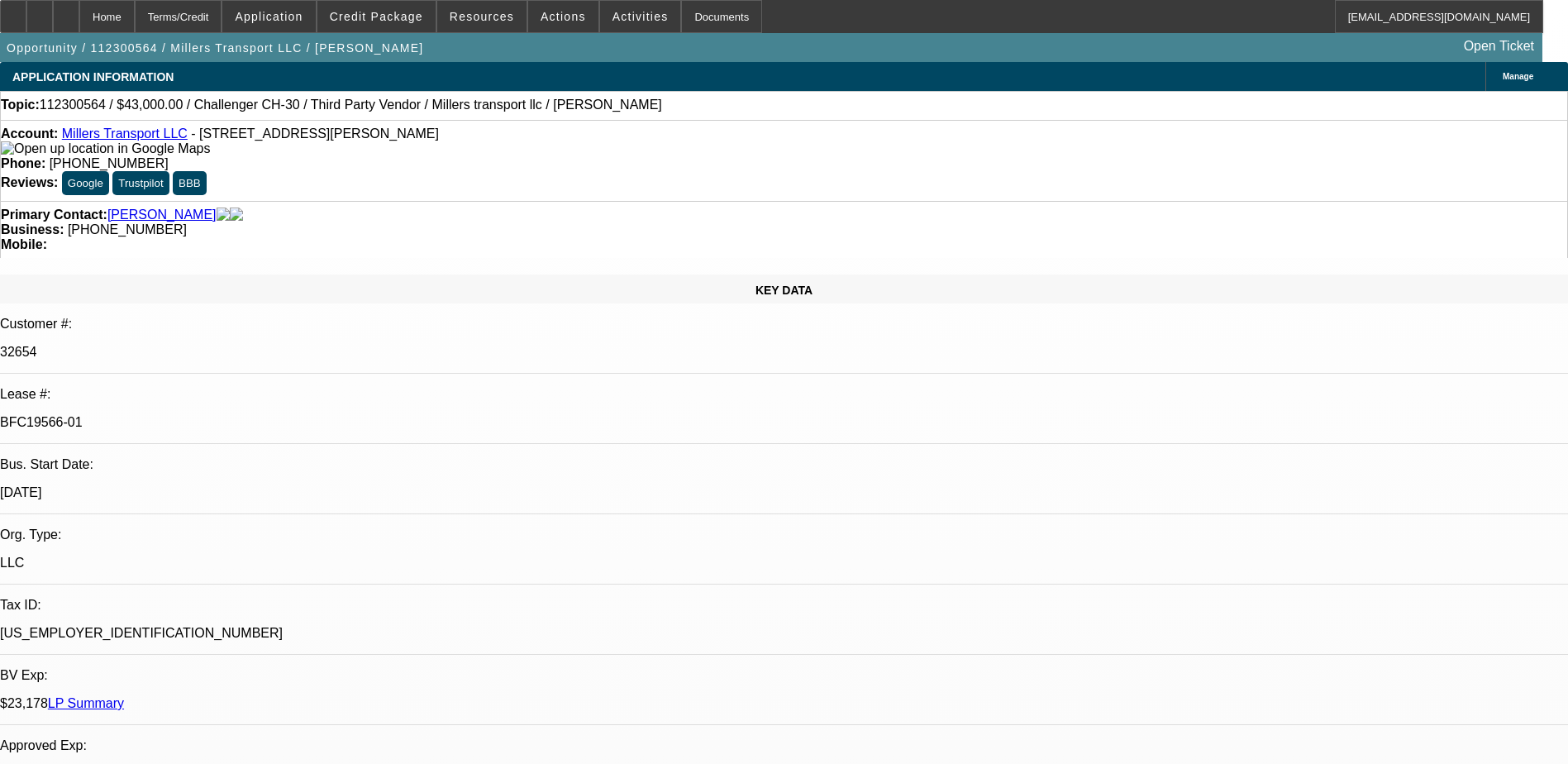
select select "1"
select select "4"
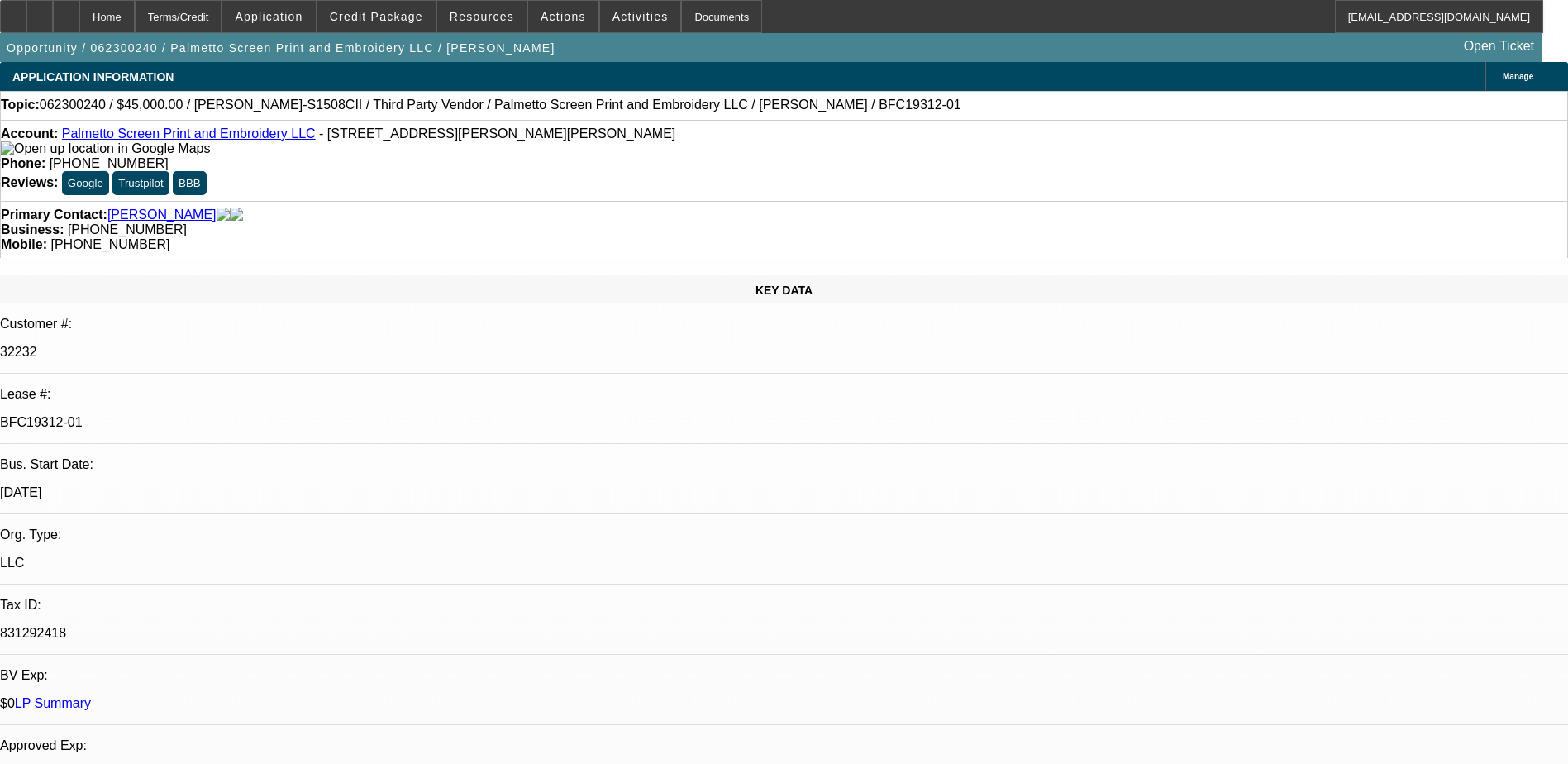
select select "0.1"
select select "0"
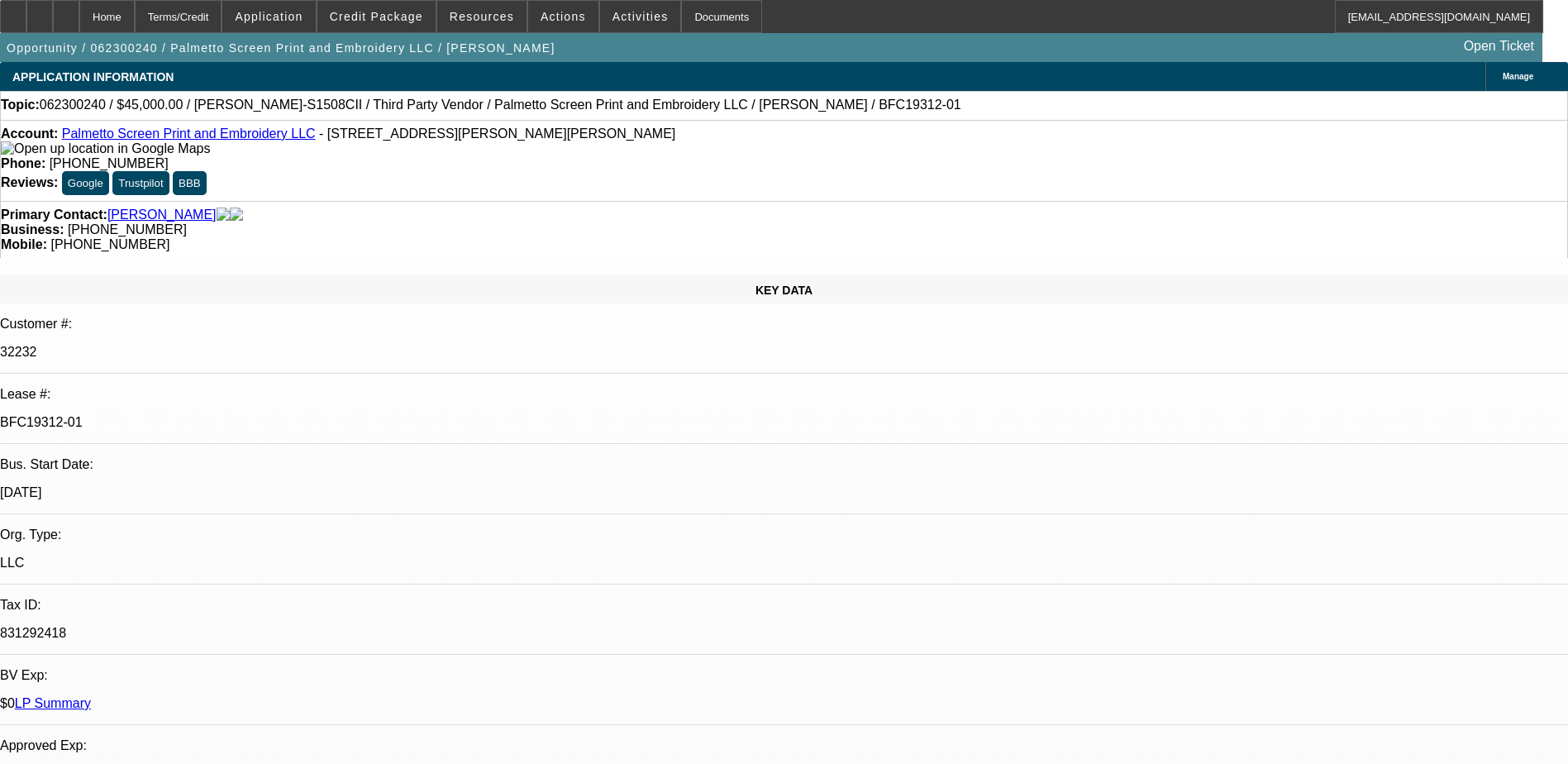
select select "0.1"
select select "0"
select select "0.1"
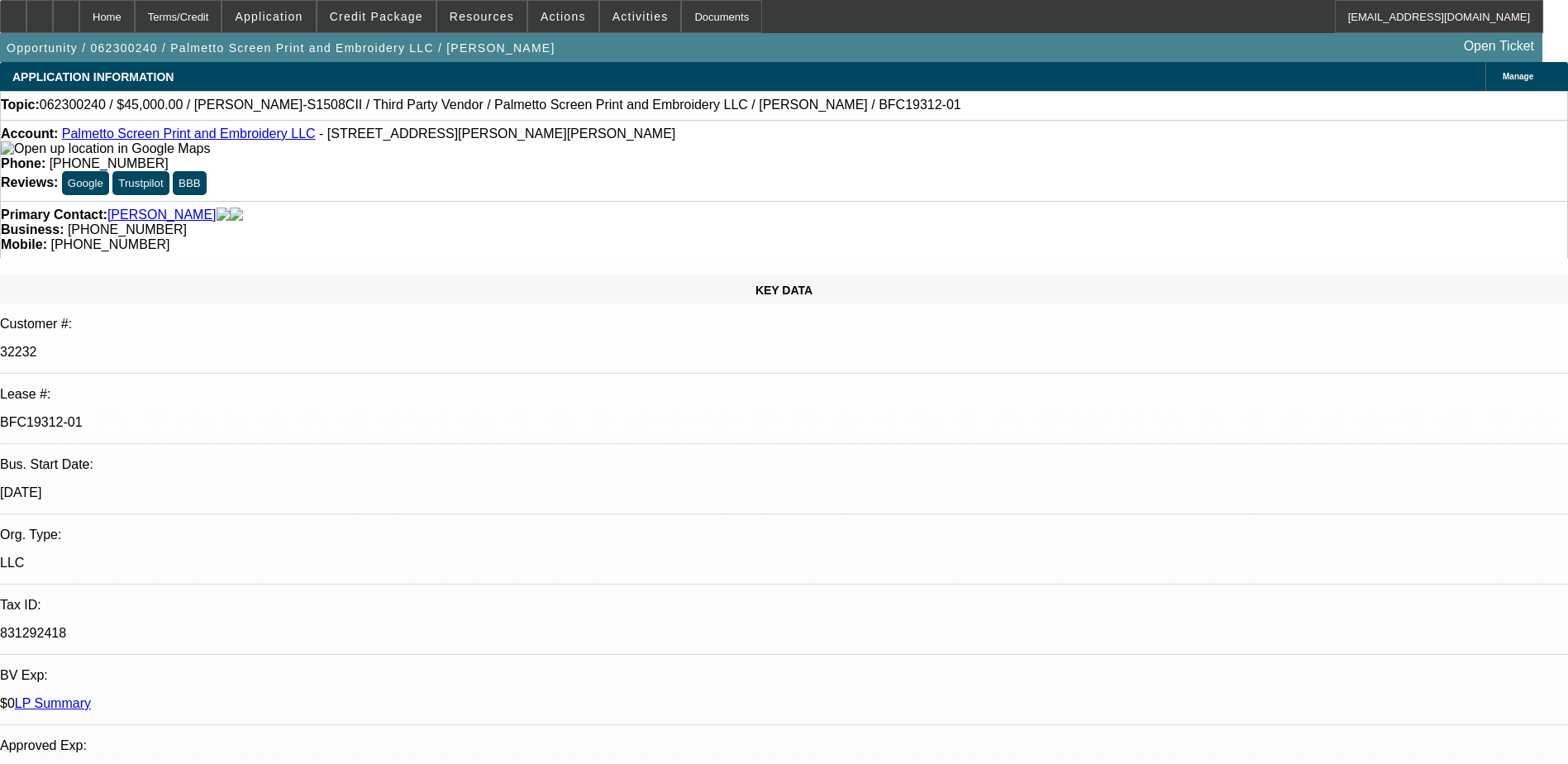
select select "0"
select select "1"
select select "2"
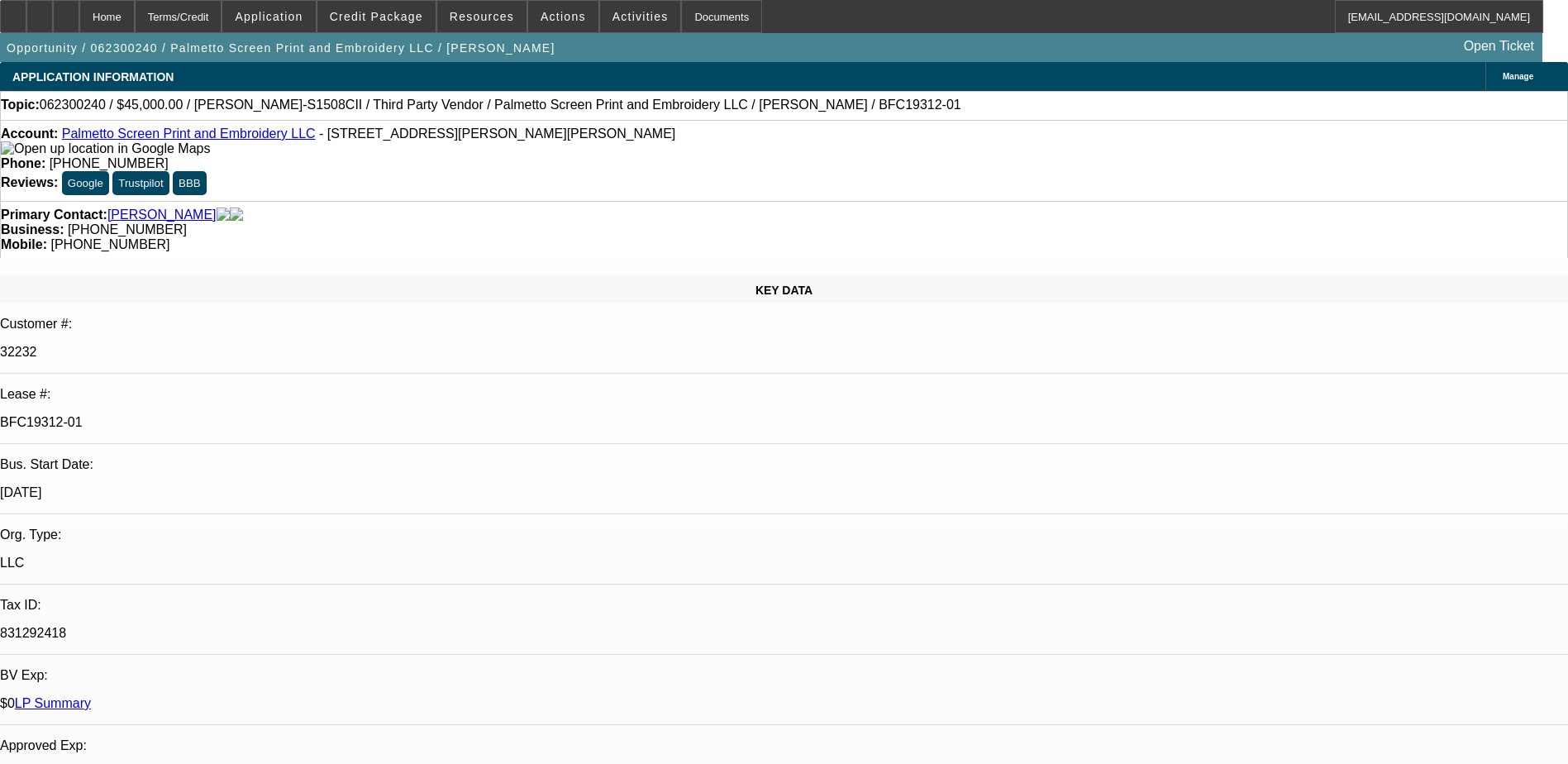
select select "1"
select select "4"
select select "1"
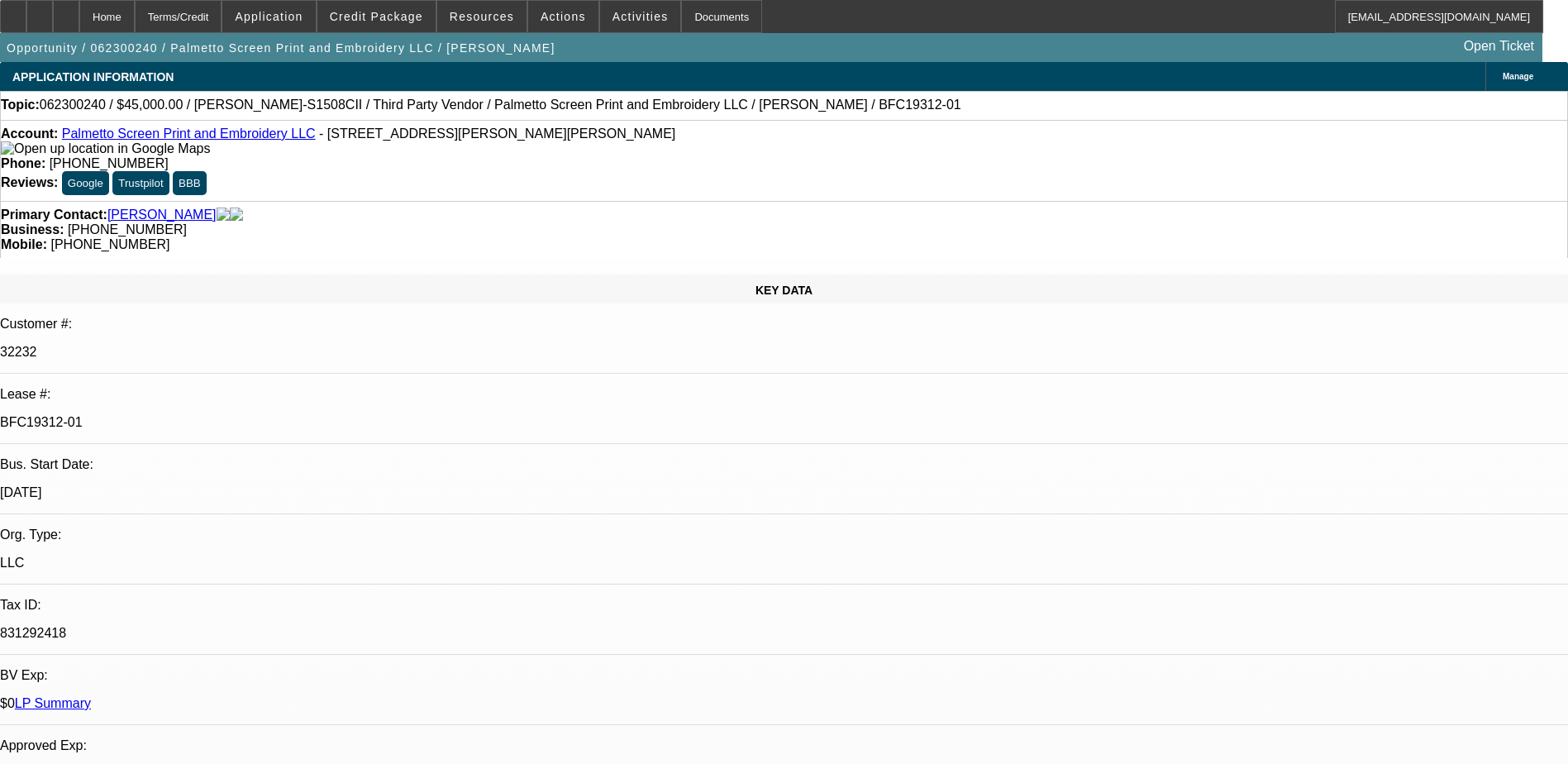
select select "4"
select select "1"
select select "2"
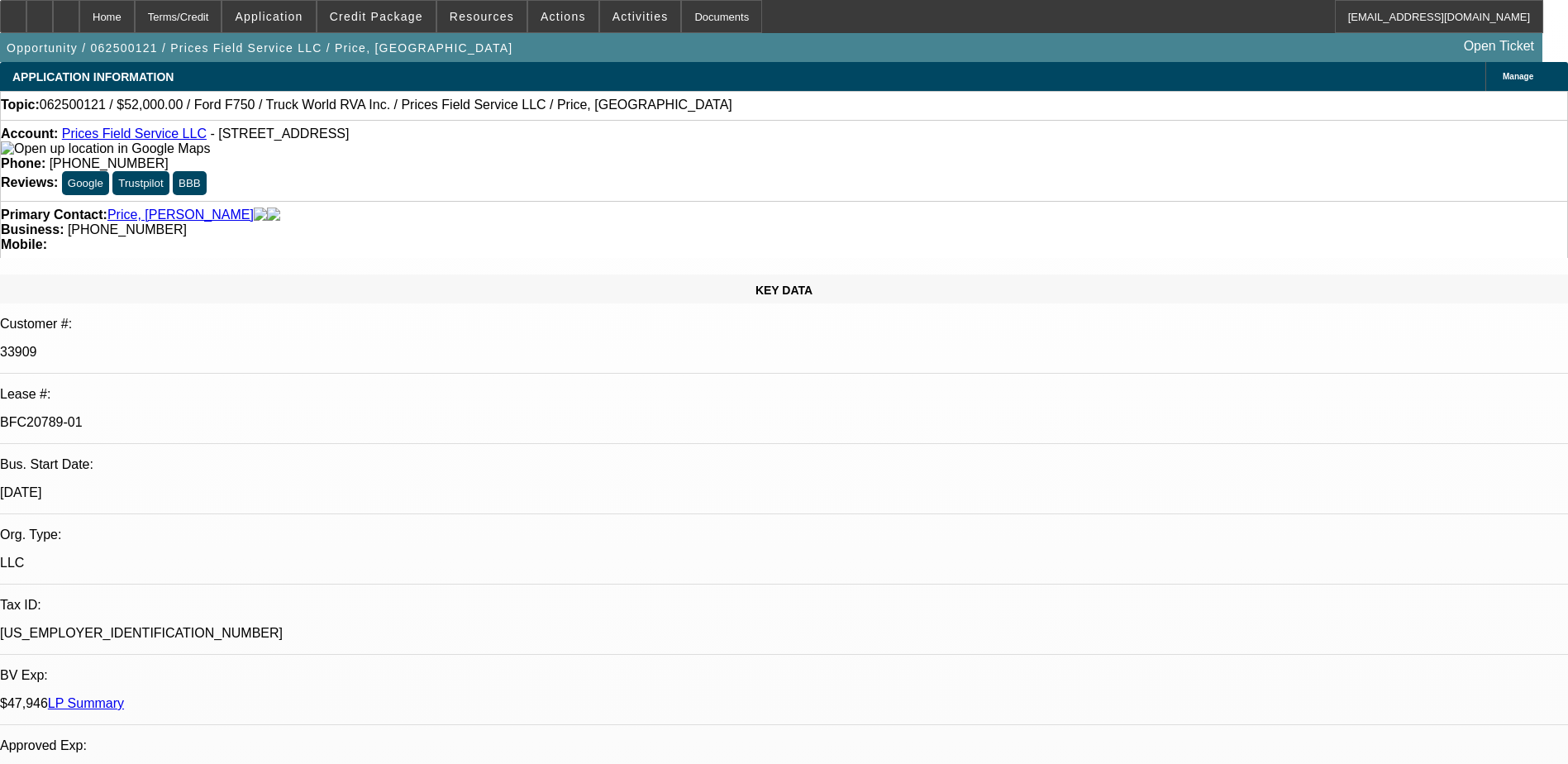
select select "0"
select select "2"
select select "0"
select select "2"
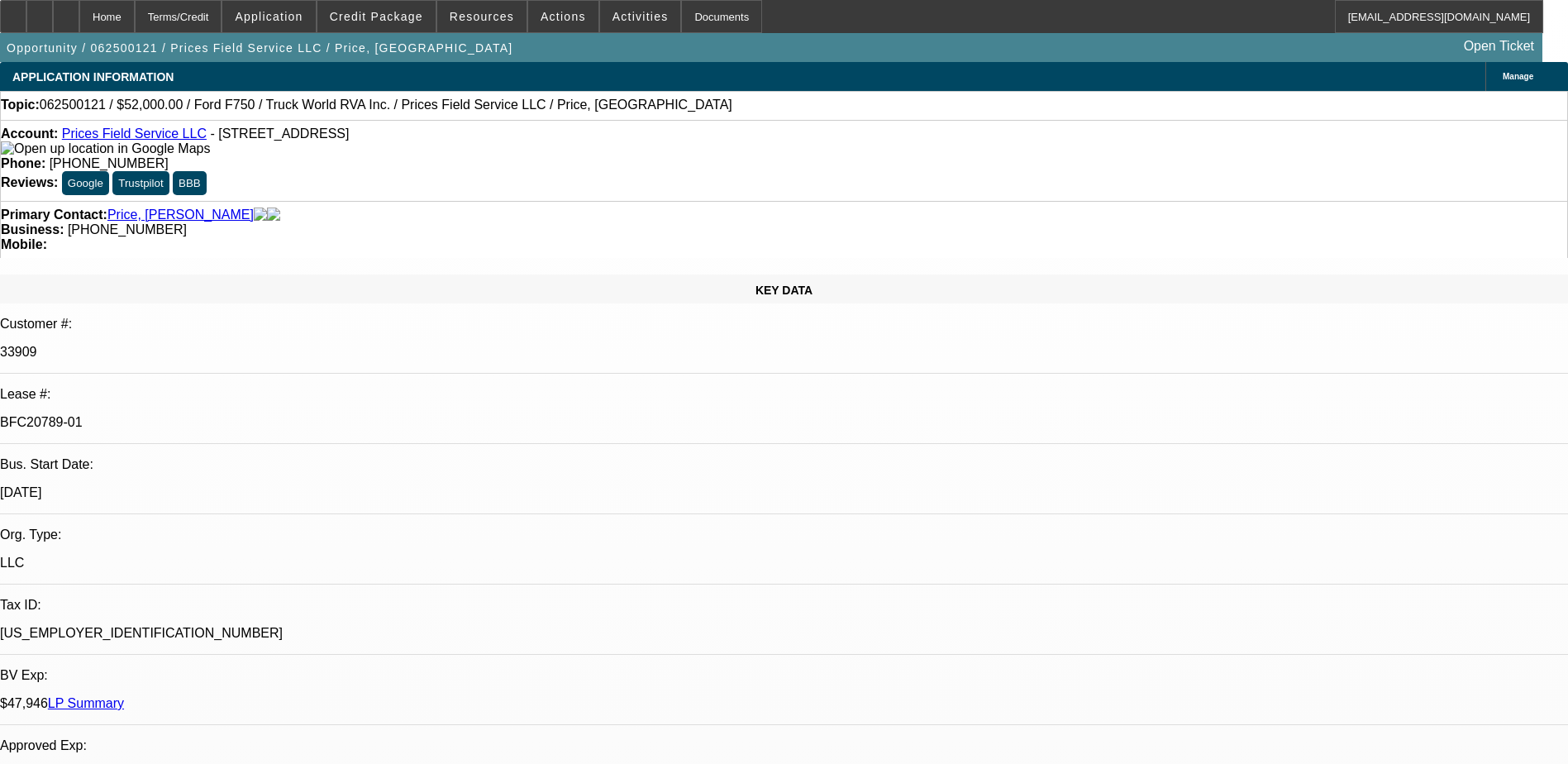
select select "0"
select select "0.2"
select select "2"
select select "0"
select select "0.2"
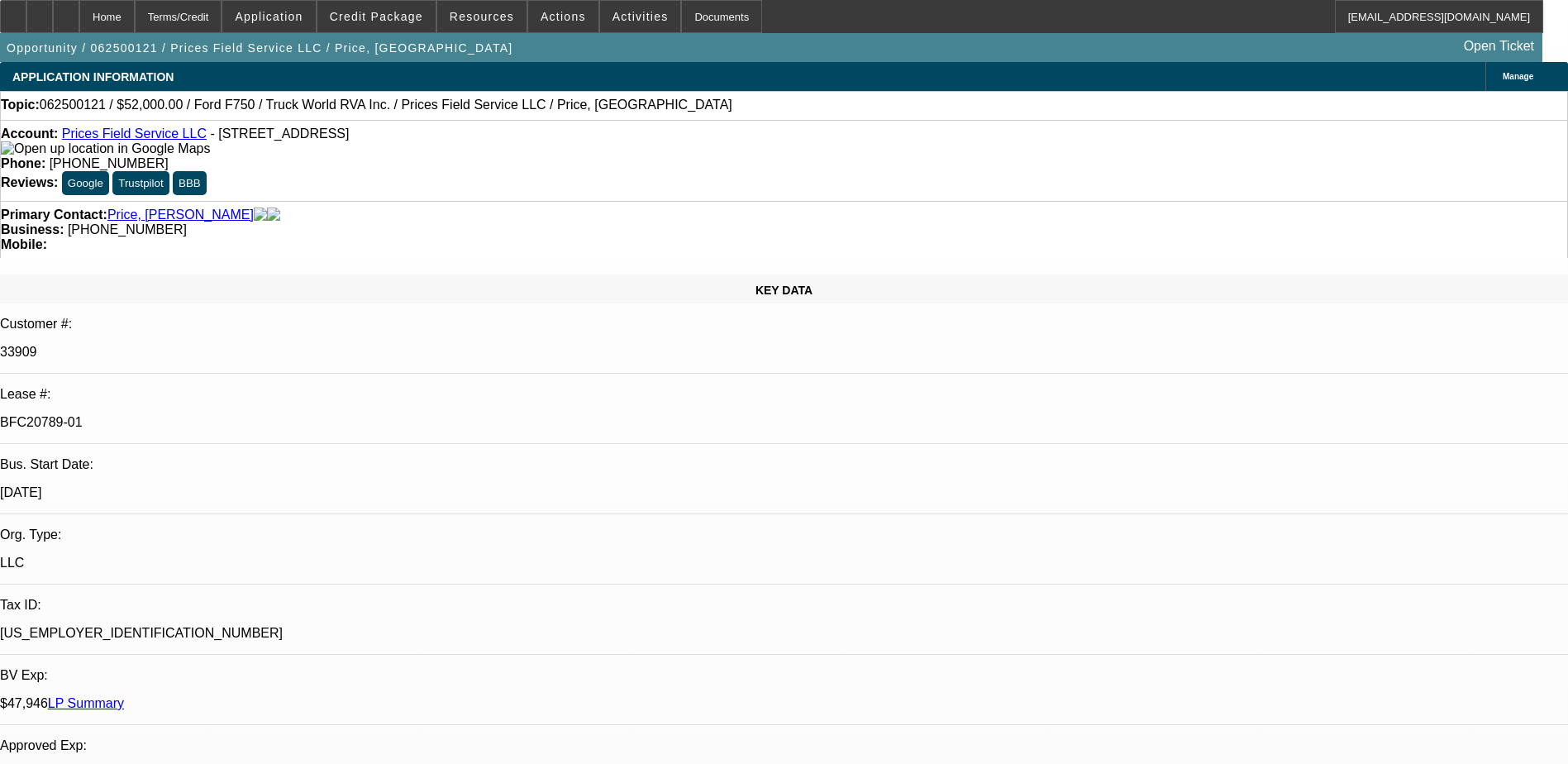
select select "2"
select select "0"
select select "1"
select select "2"
select select "6"
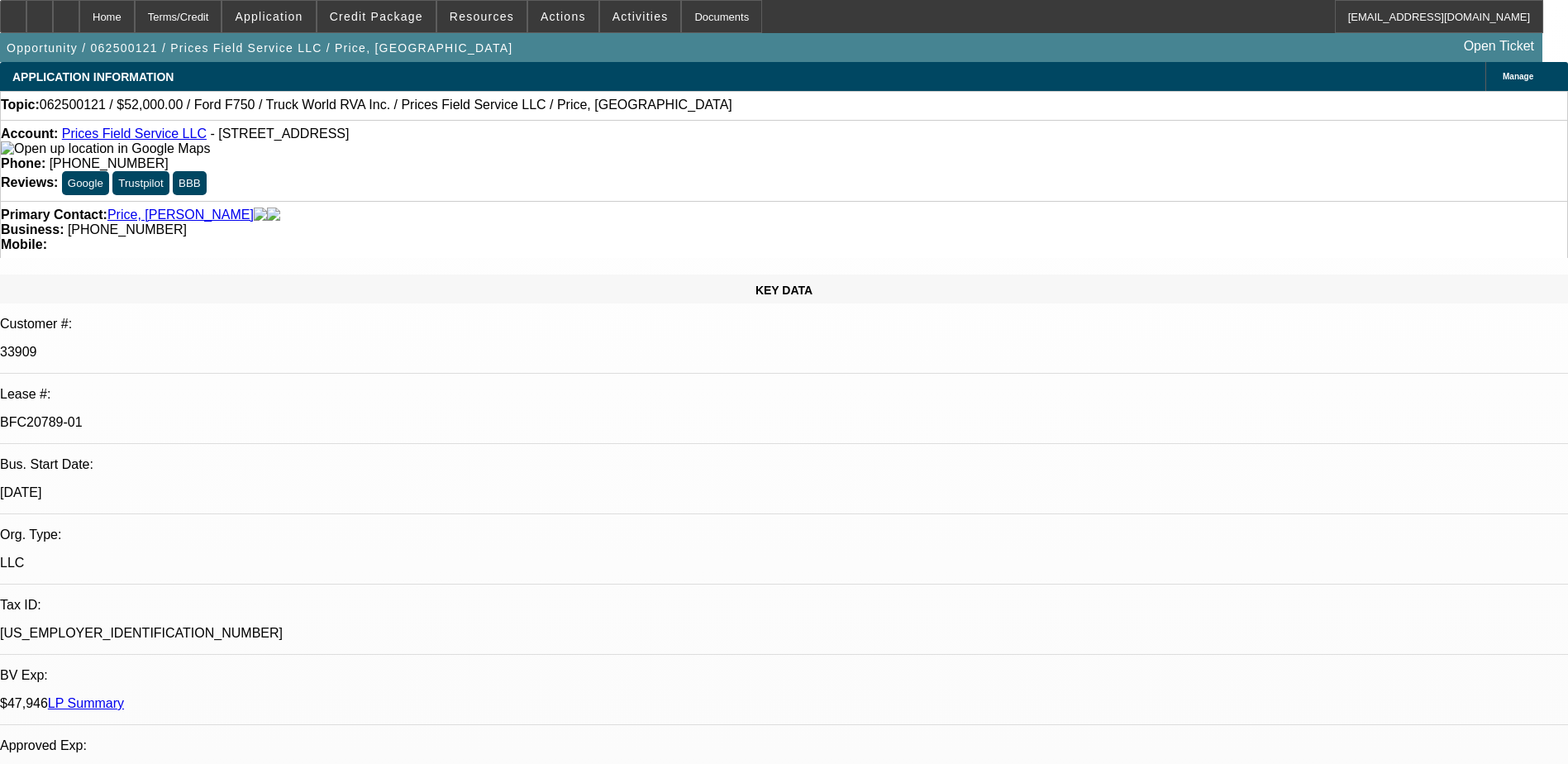
select select "1"
select select "2"
select select "6"
select select "1"
select select "2"
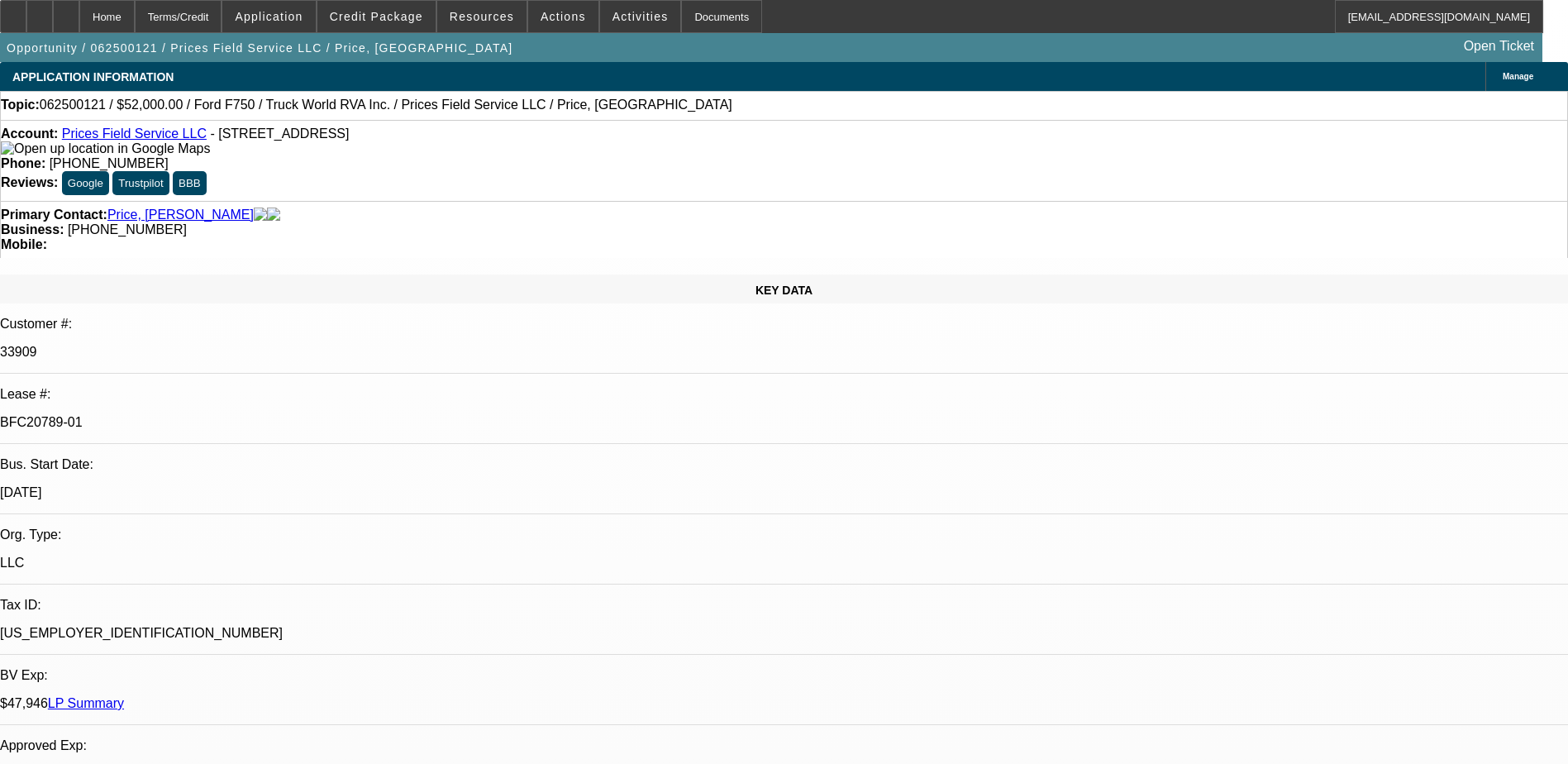
select select "6"
select select "1"
select select "2"
select select "6"
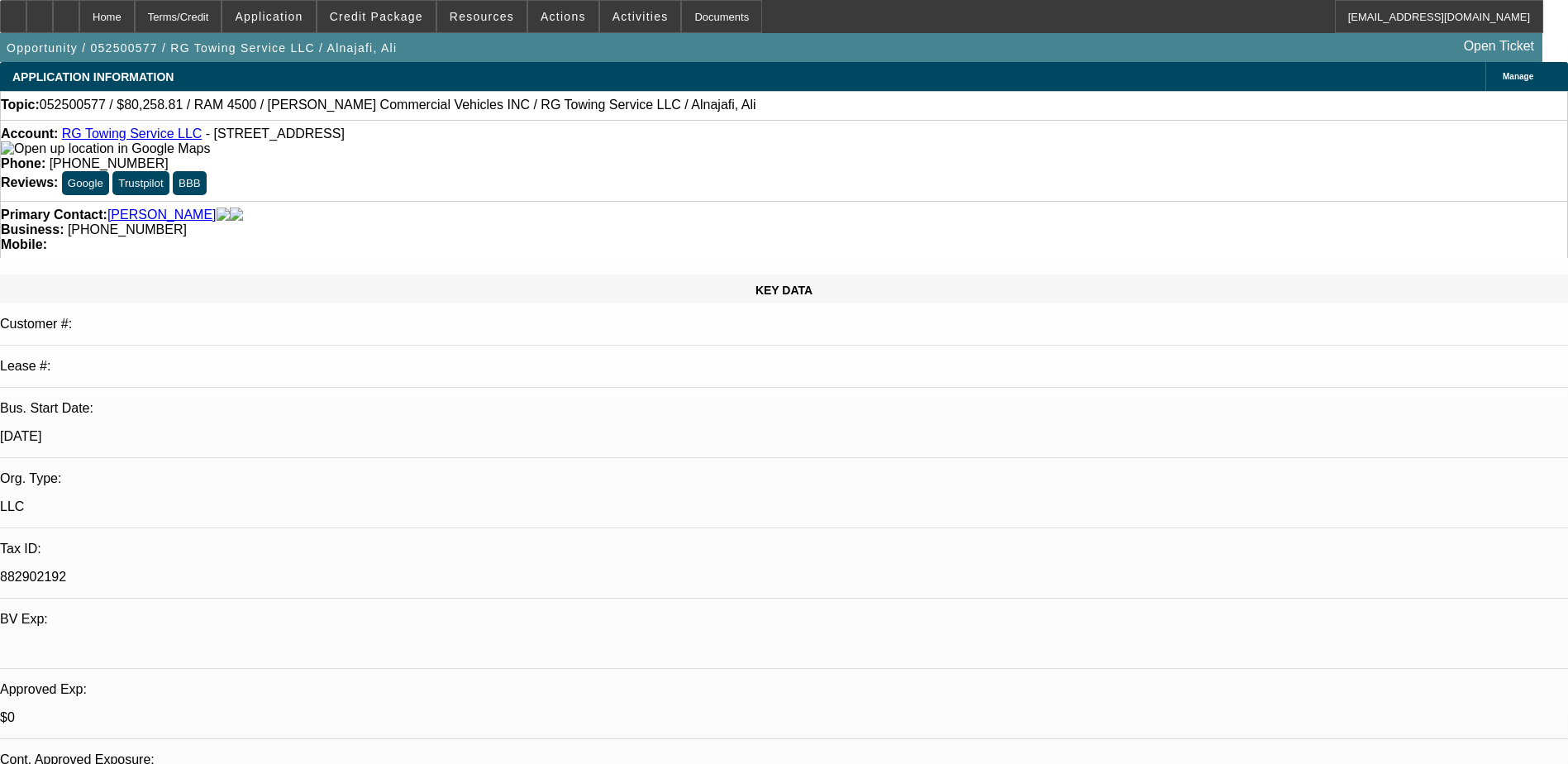
select select "0"
select select "0.1"
select select "0"
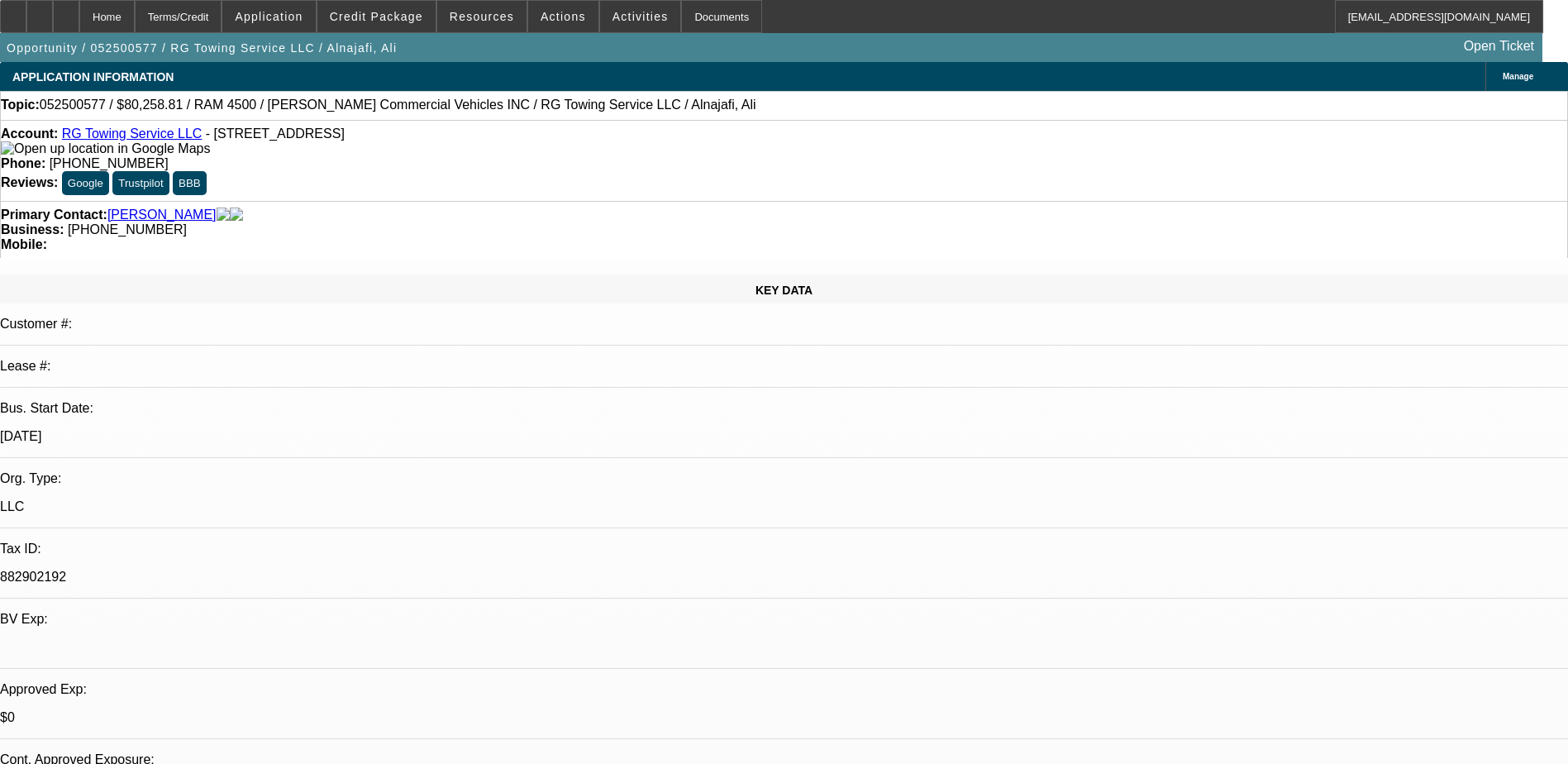
select select "0.1"
select select "0"
select select "0.1"
select select "0"
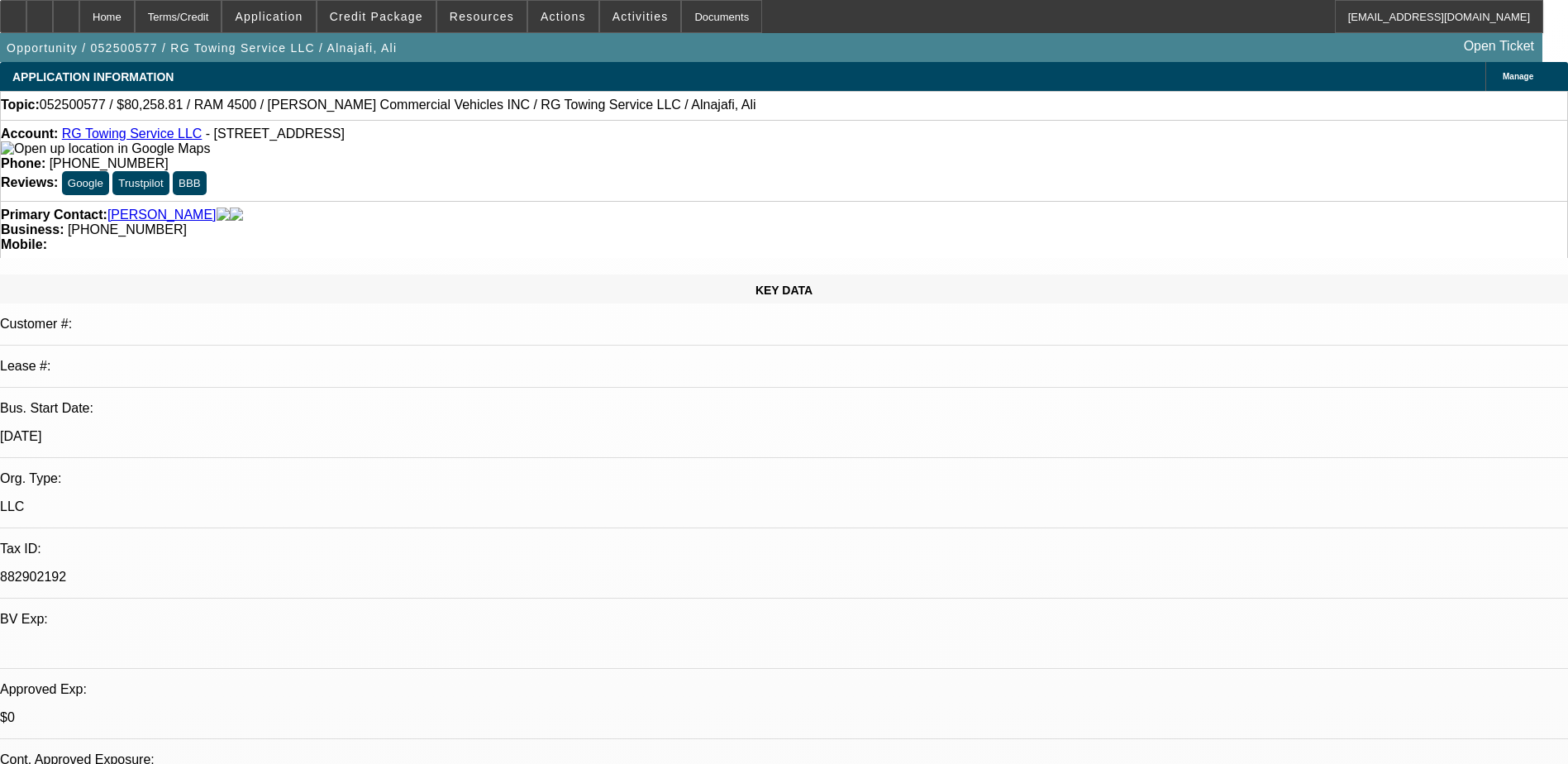
select select "0.1"
select select "1"
select select "3"
select select "4"
select select "1"
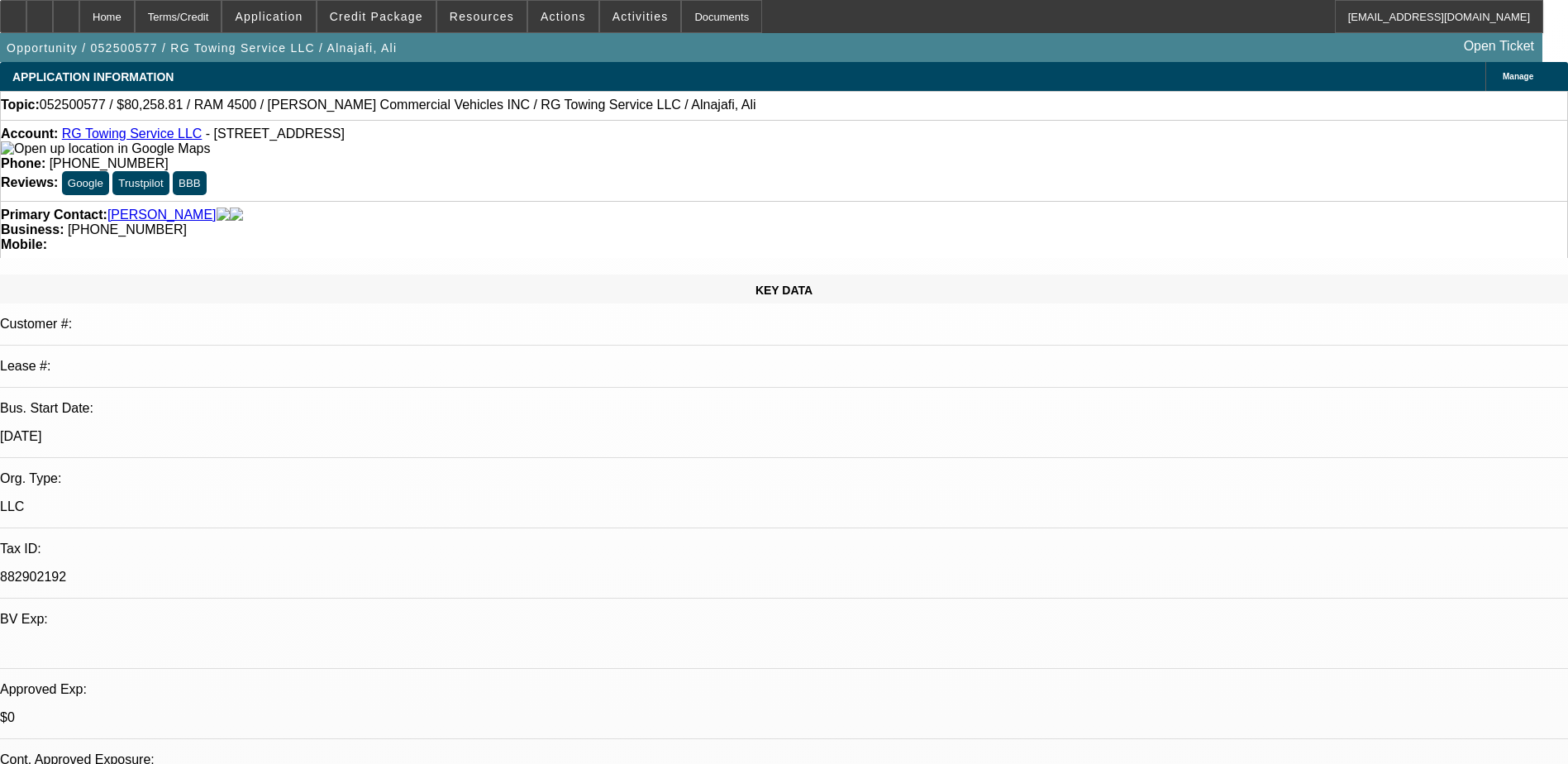
select select "3"
select select "4"
select select "1"
select select "2"
select select "4"
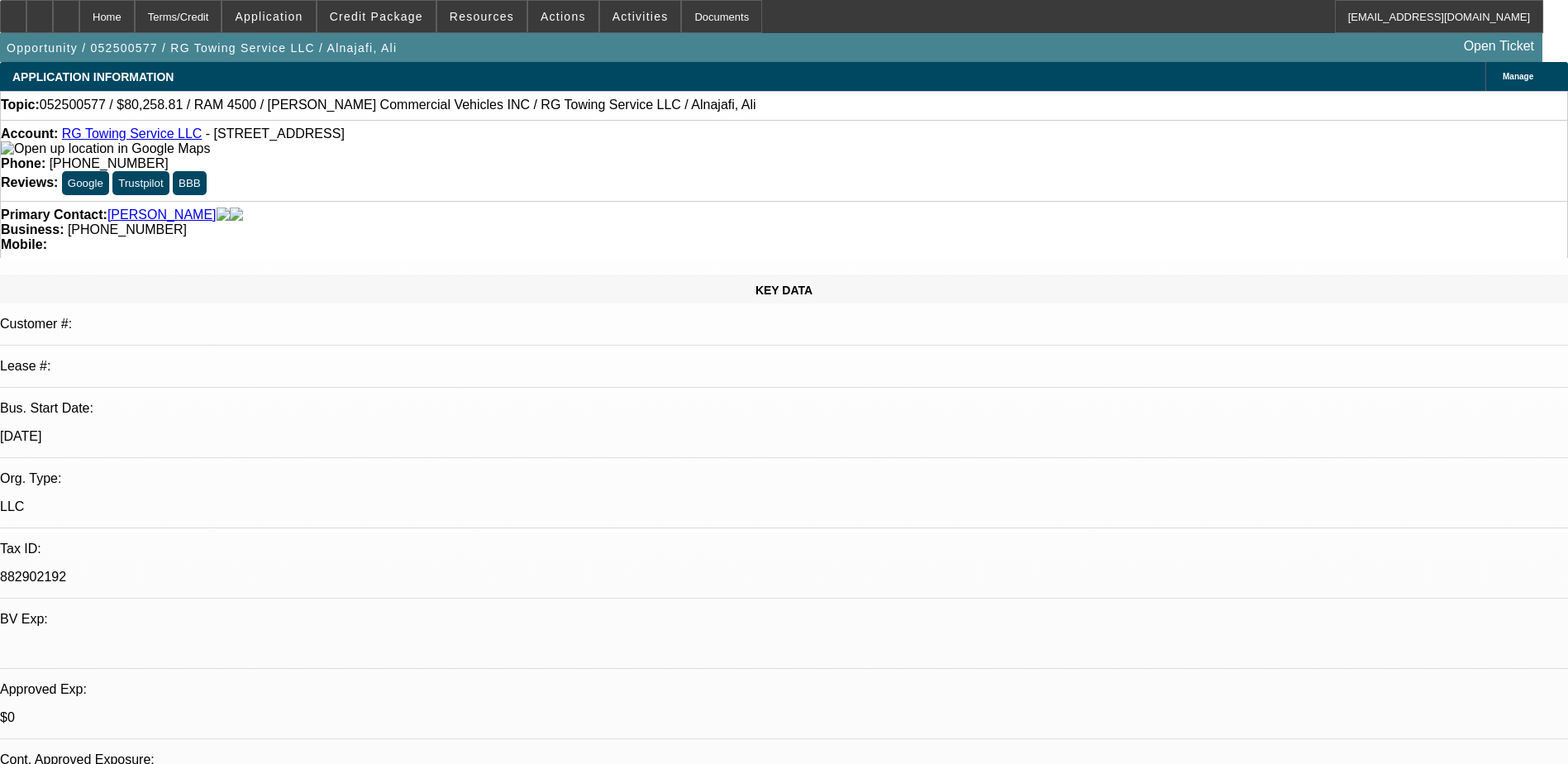
select select "1"
select select "2"
select select "4"
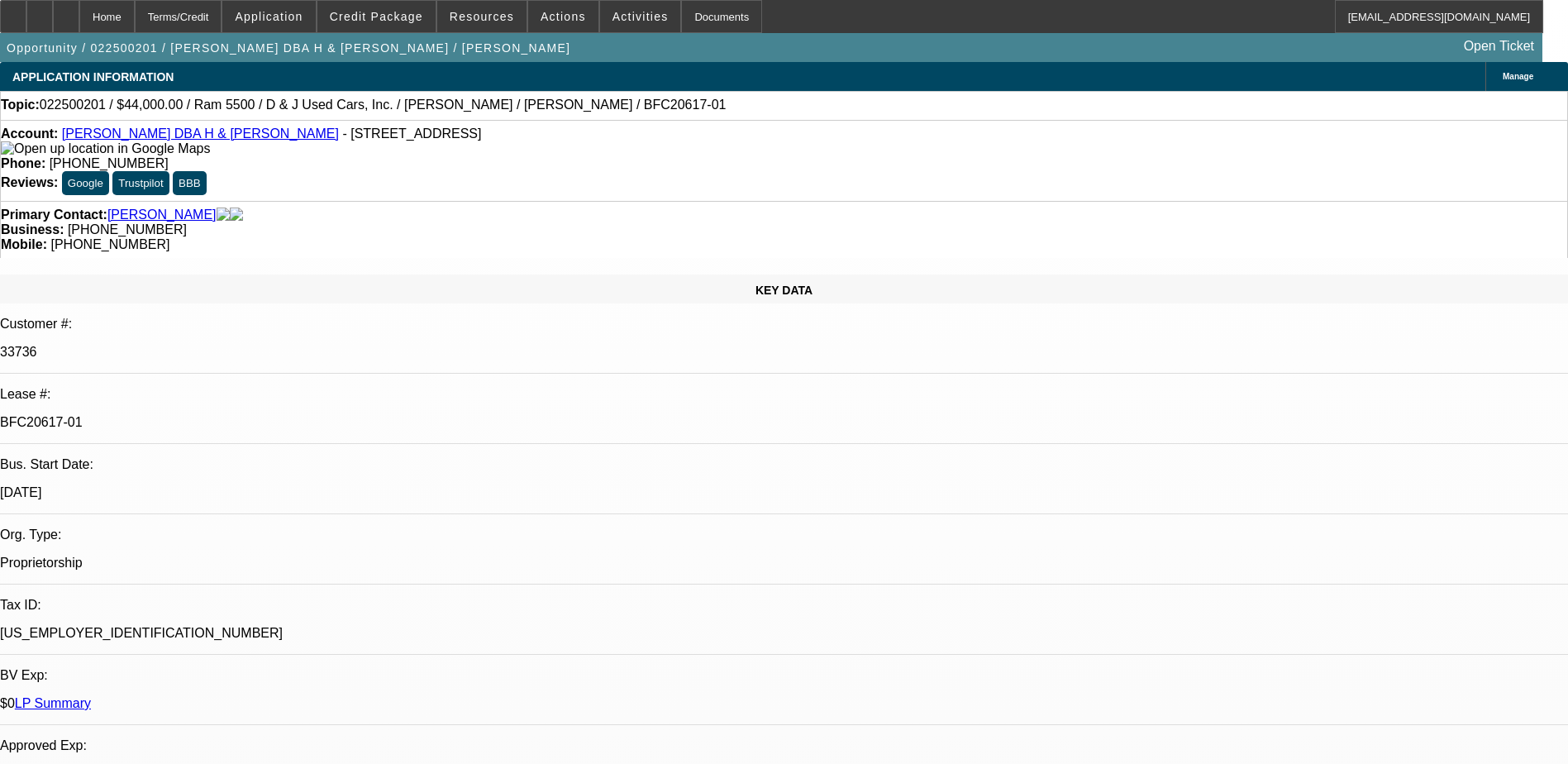
select select "0"
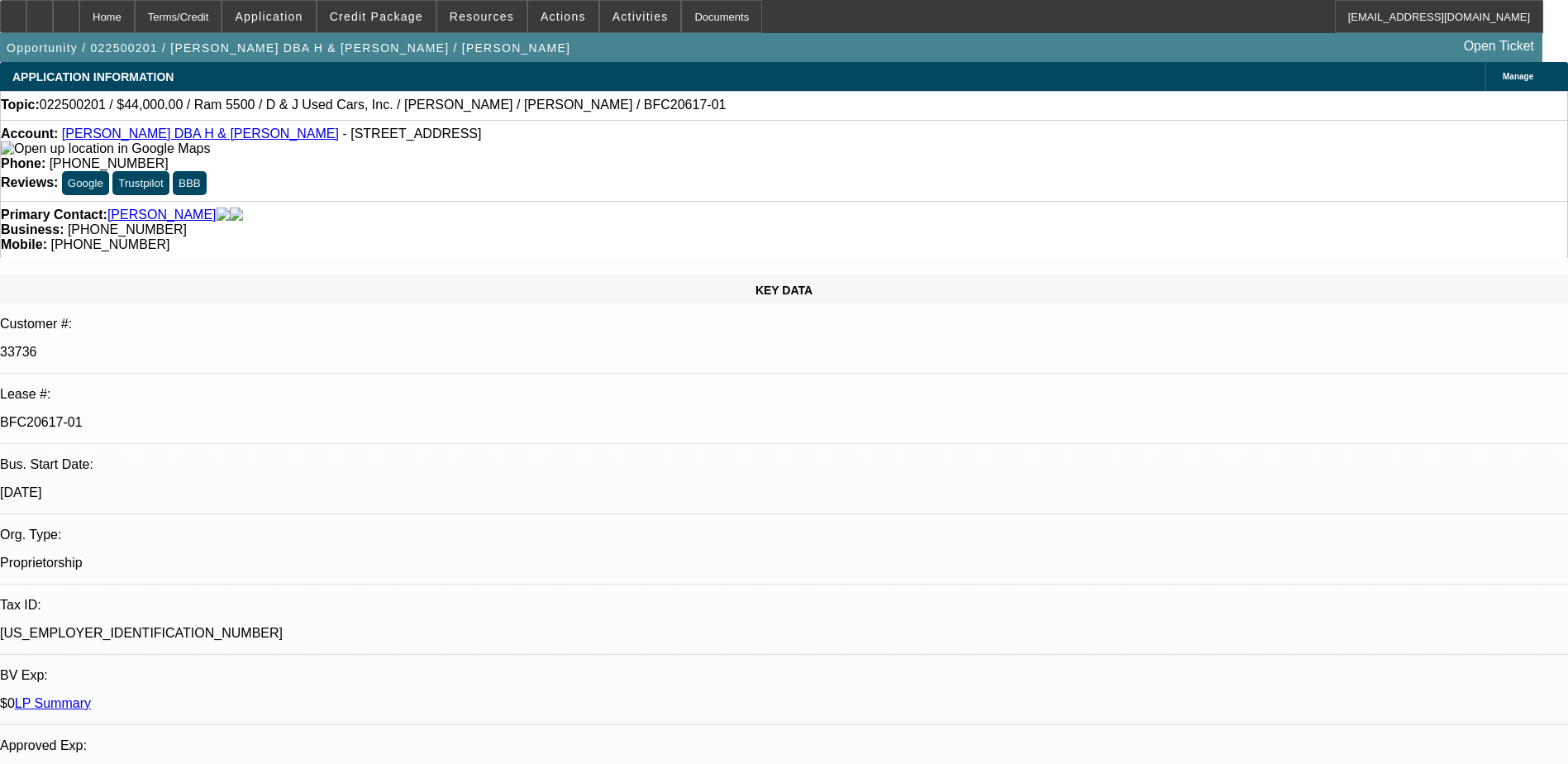
select select "0"
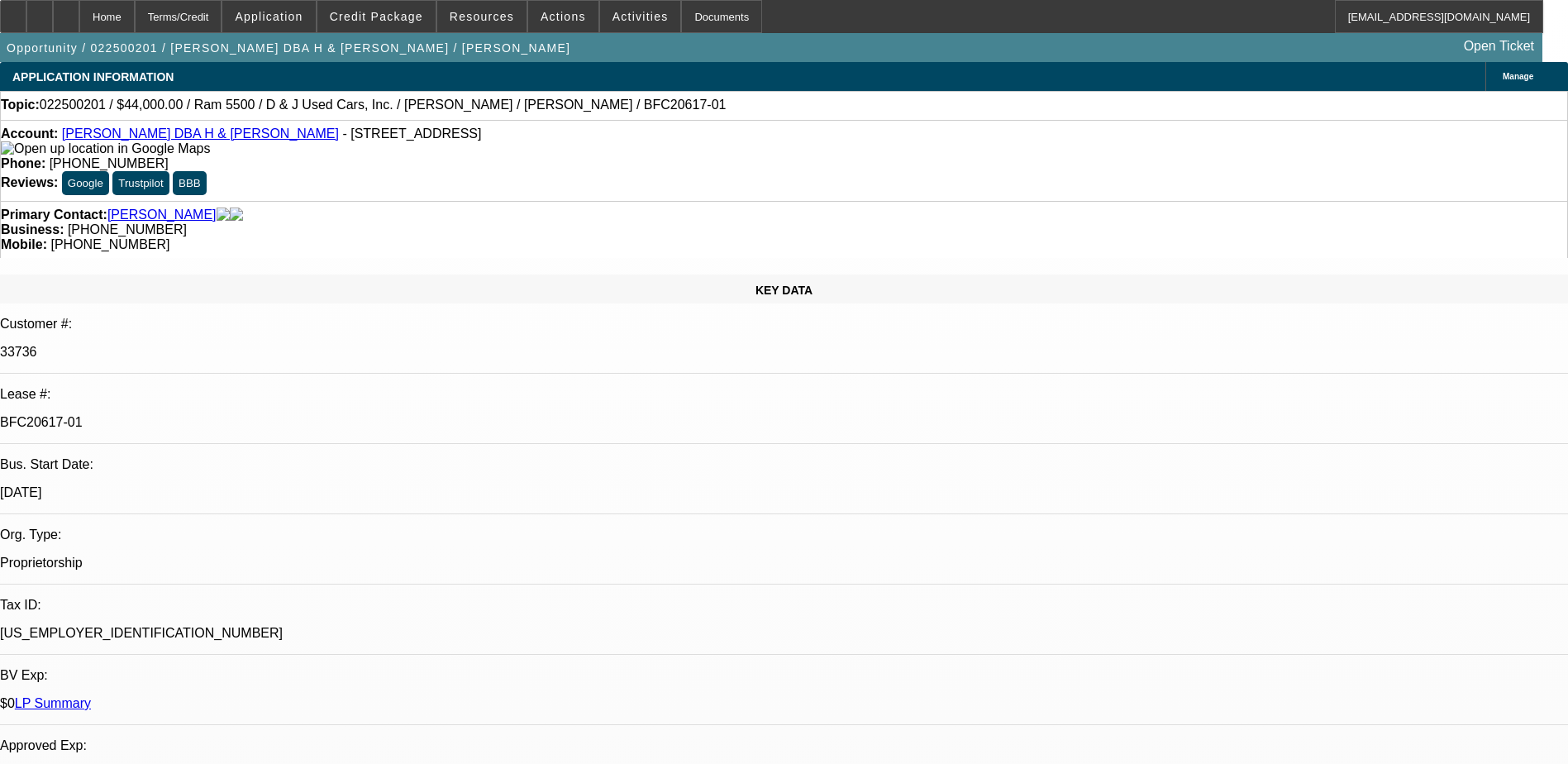
select select "0"
select select "1"
select select "6"
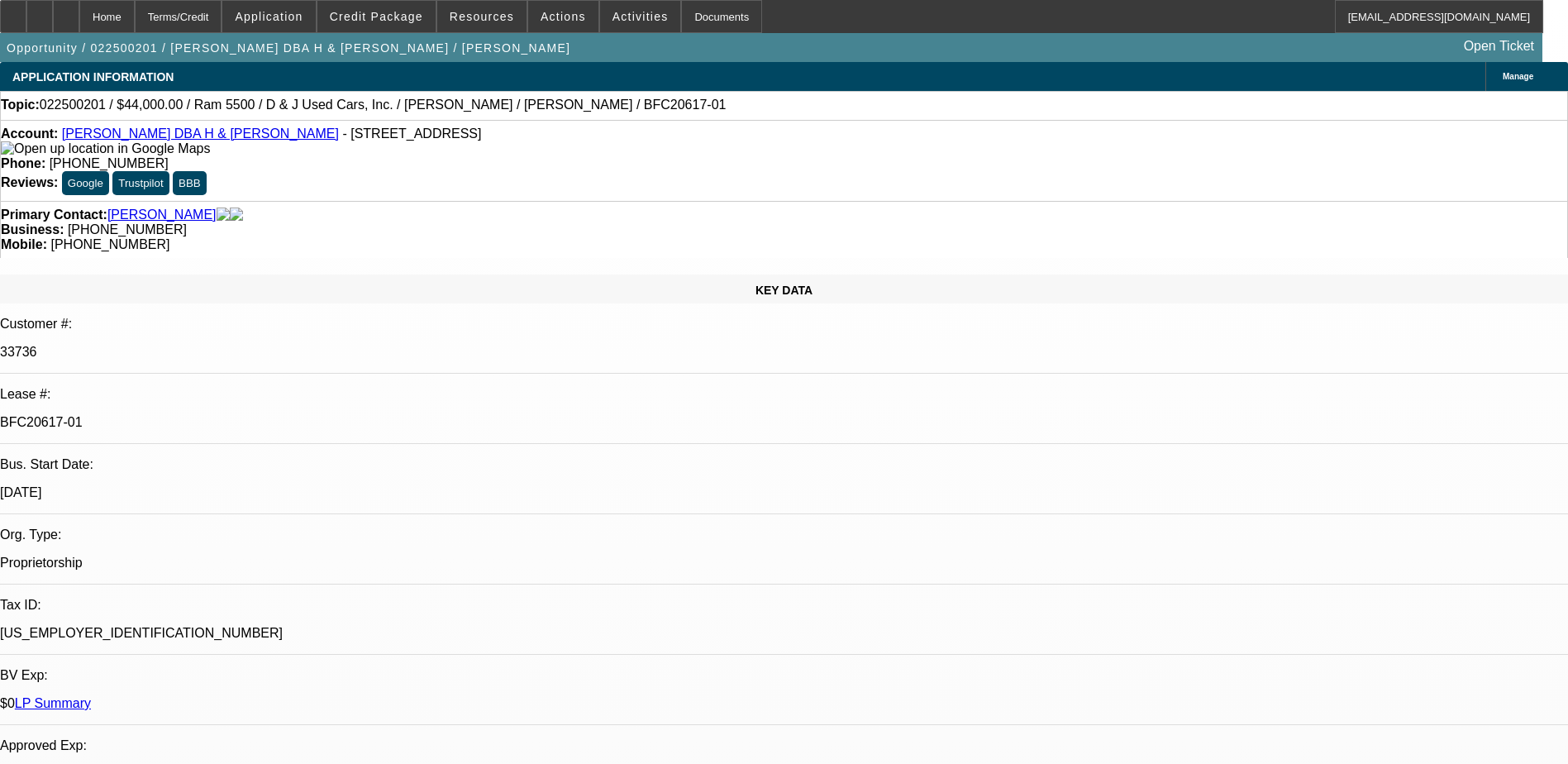
select select "1"
select select "6"
select select "1"
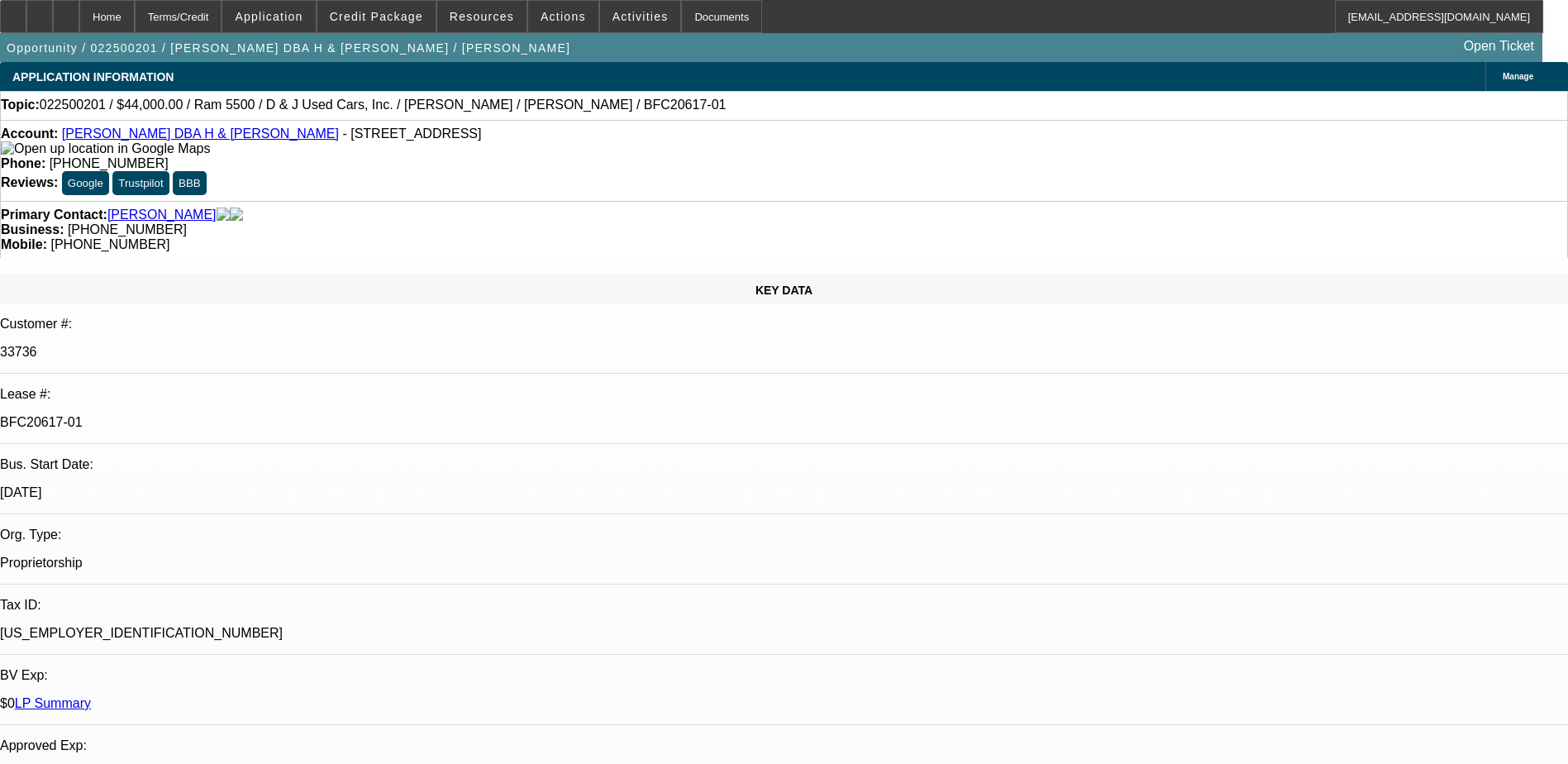
select select "6"
select select "1"
select select "6"
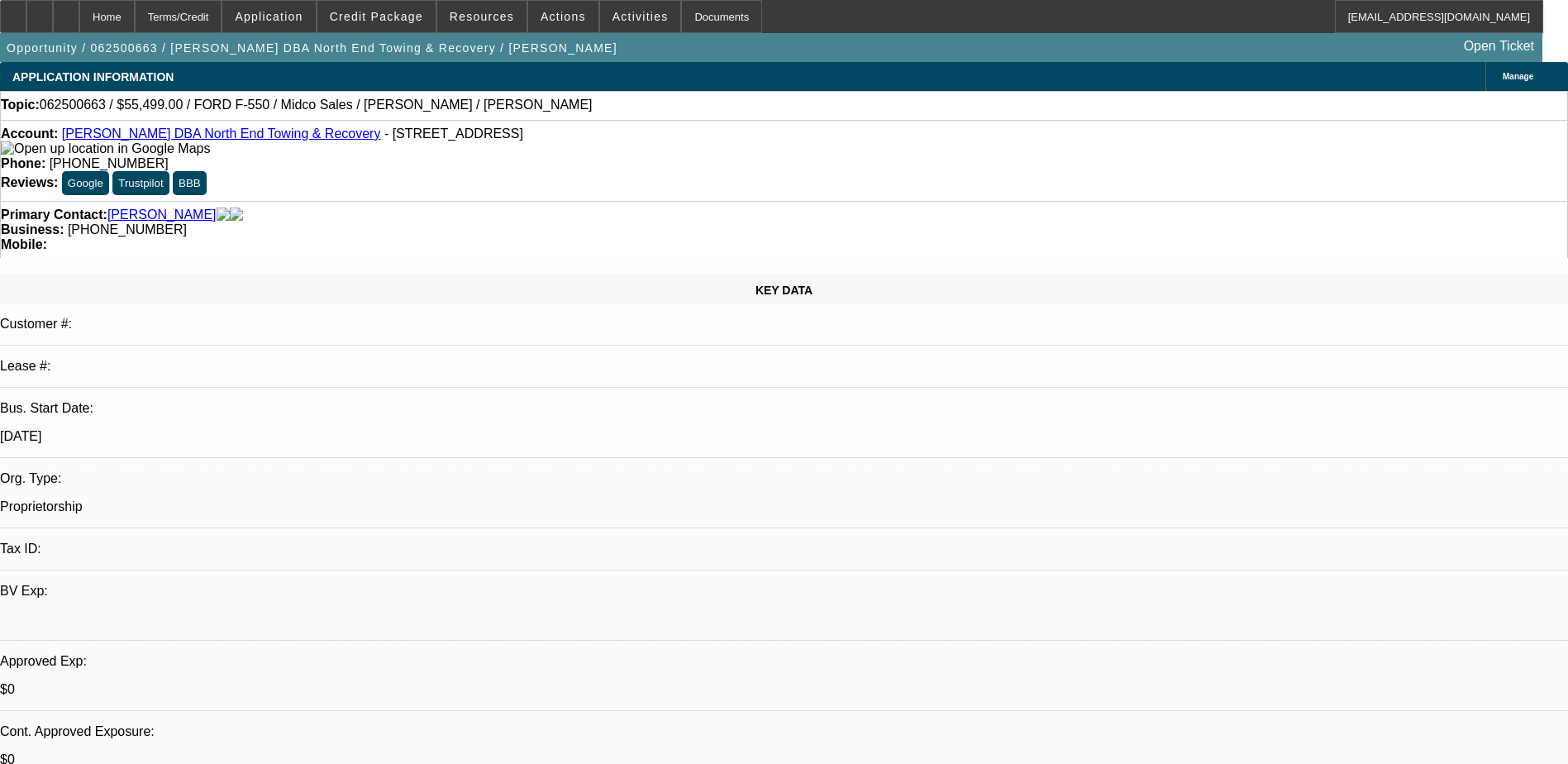
select select "0"
select select "0.1"
select select "0"
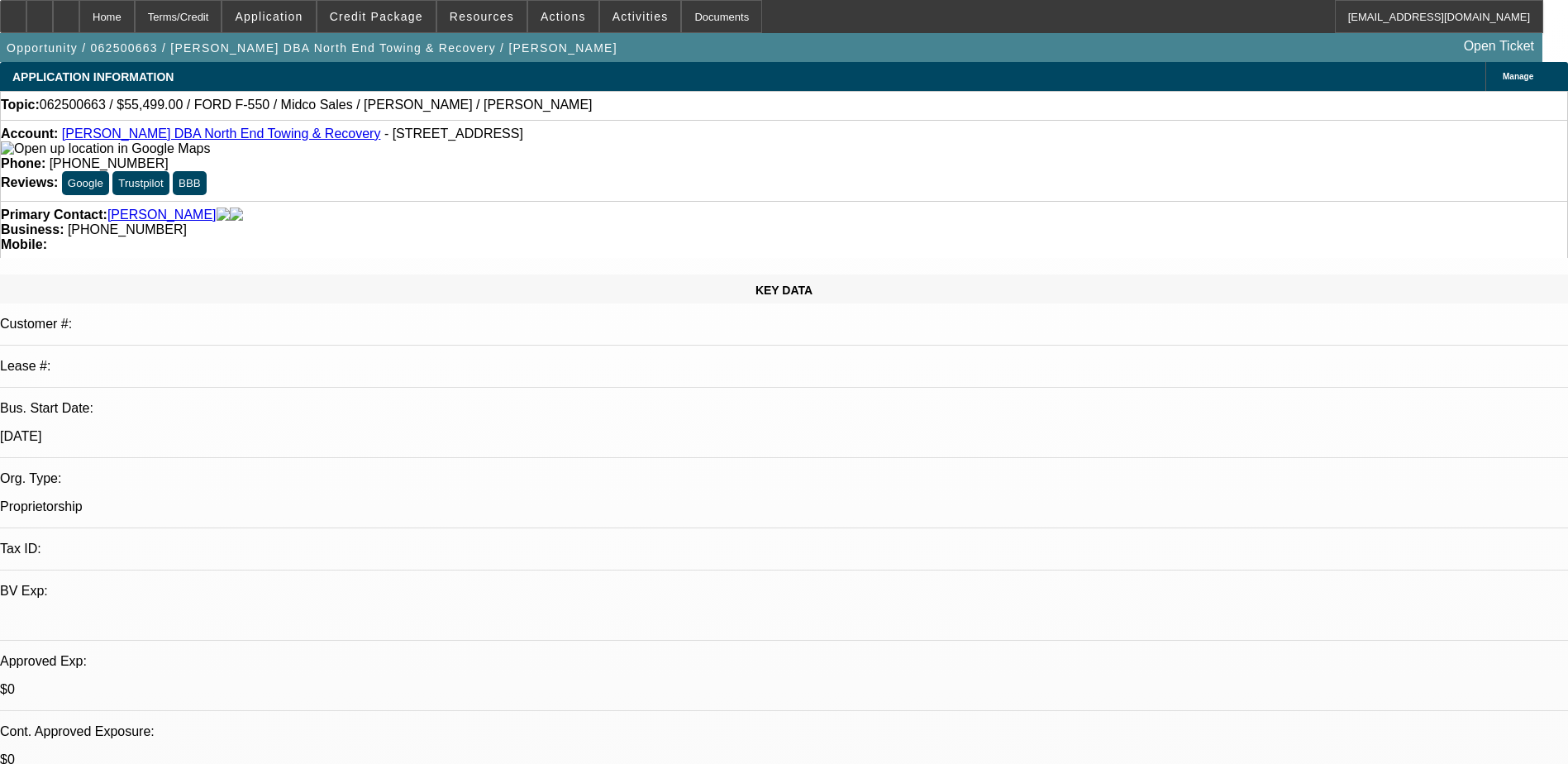
select select "0.1"
select select "0"
select select "0.1"
select select "1"
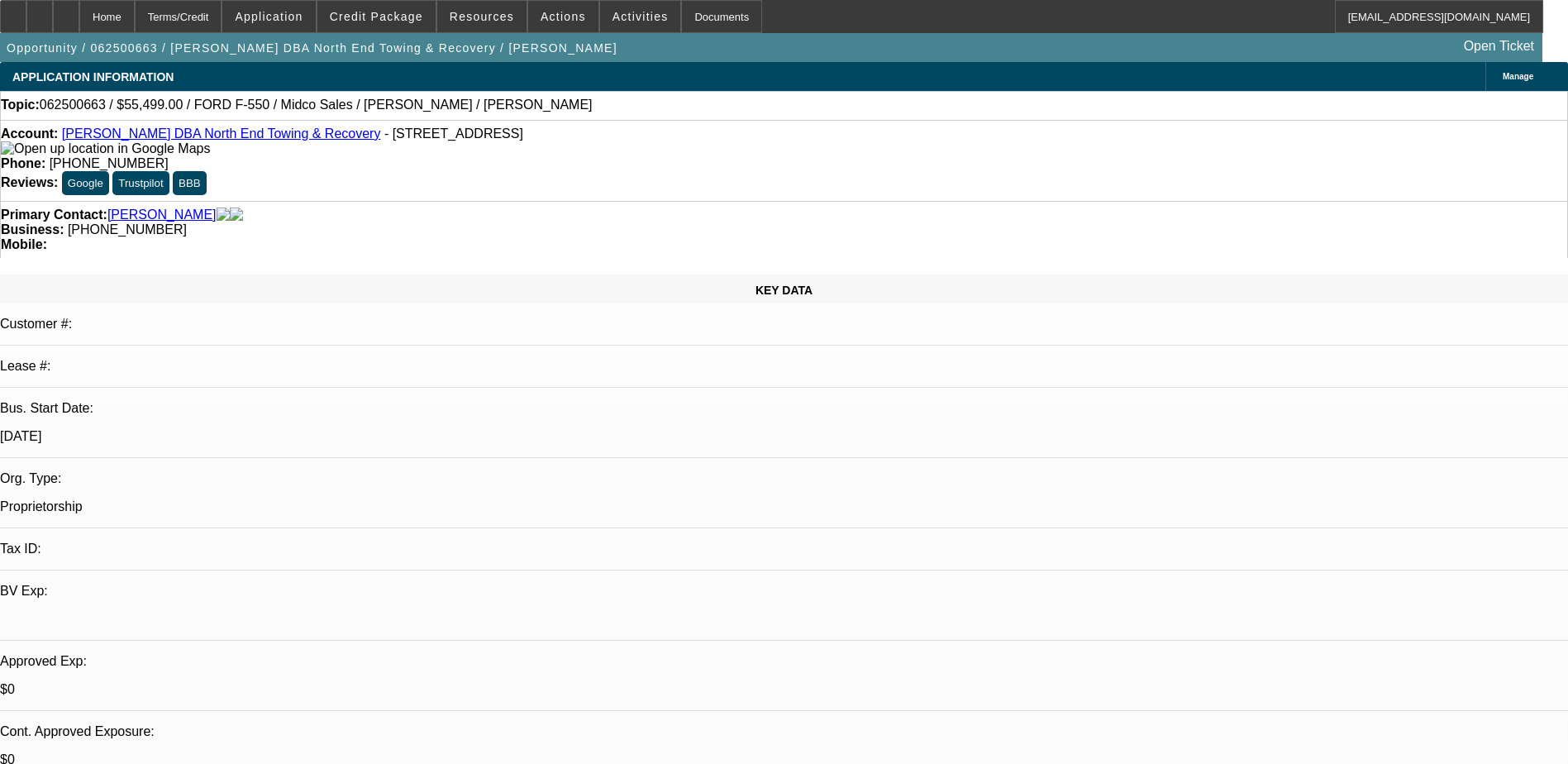
select select "3"
select select "4"
select select "1"
select select "3"
select select "4"
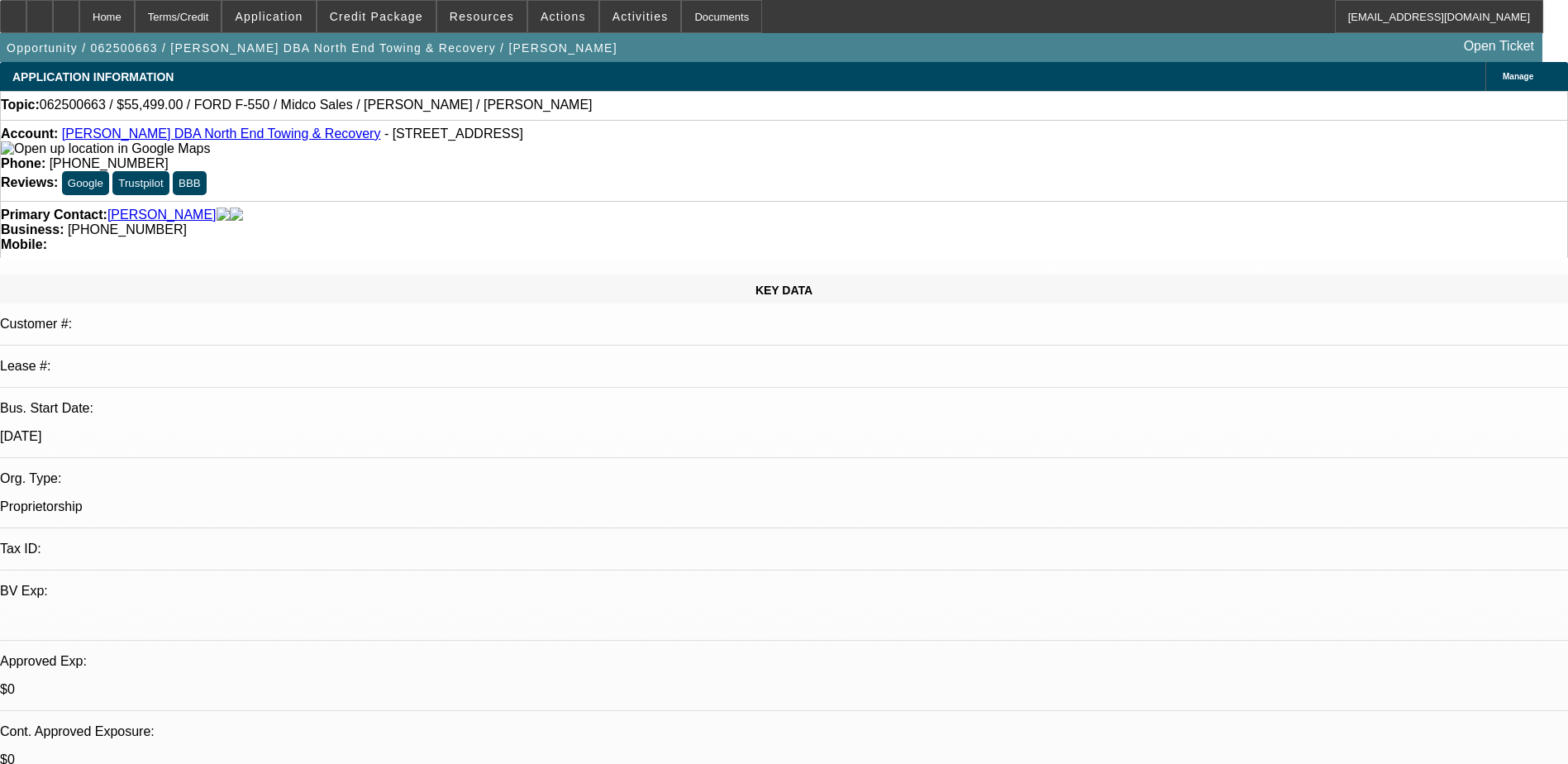
select select "1"
select select "3"
select select "4"
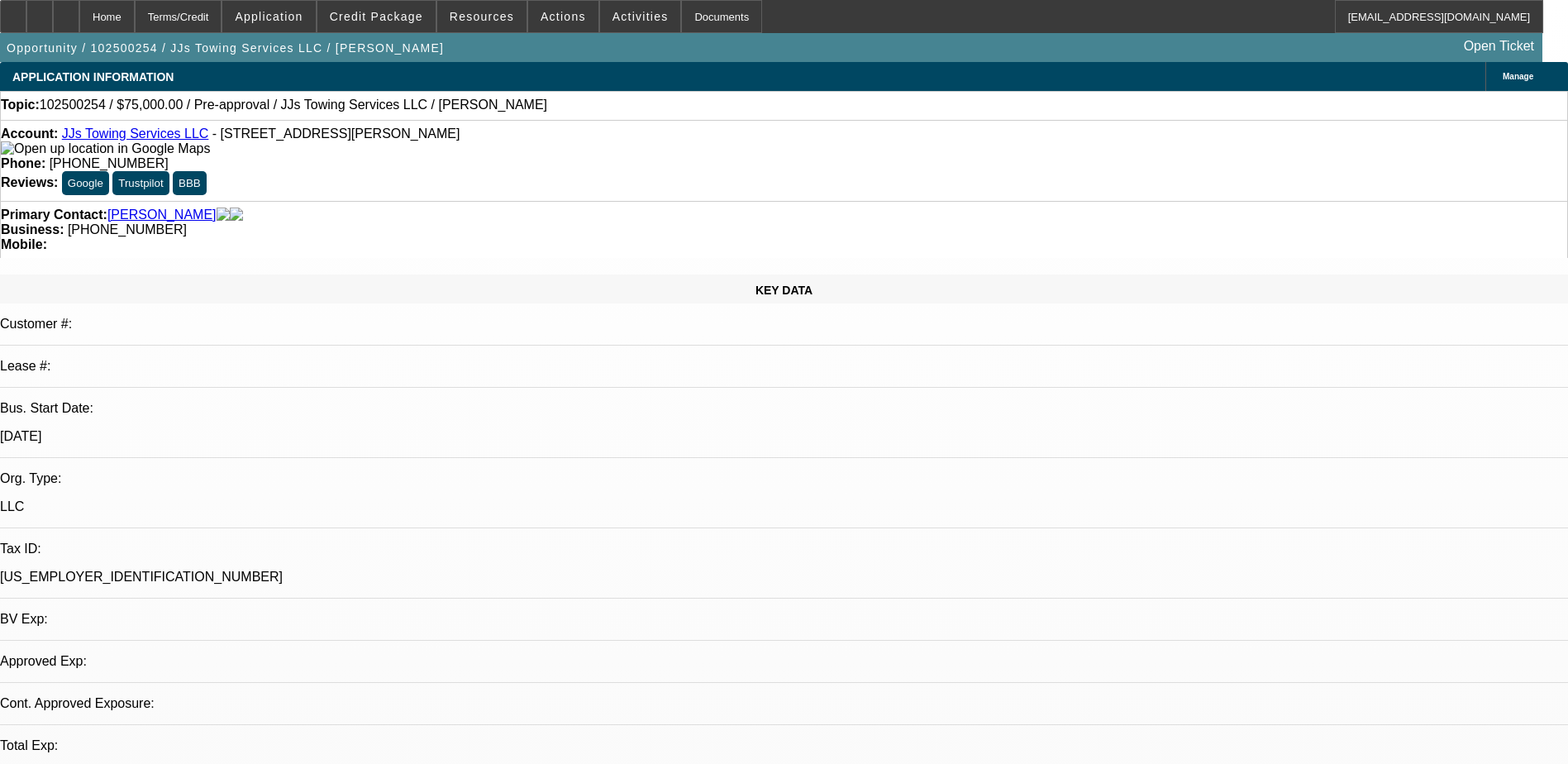
select select "0"
select select "0.1"
select select "4"
click at [401, 20] on span "Credit Package" at bounding box center [376, 17] width 94 height 14
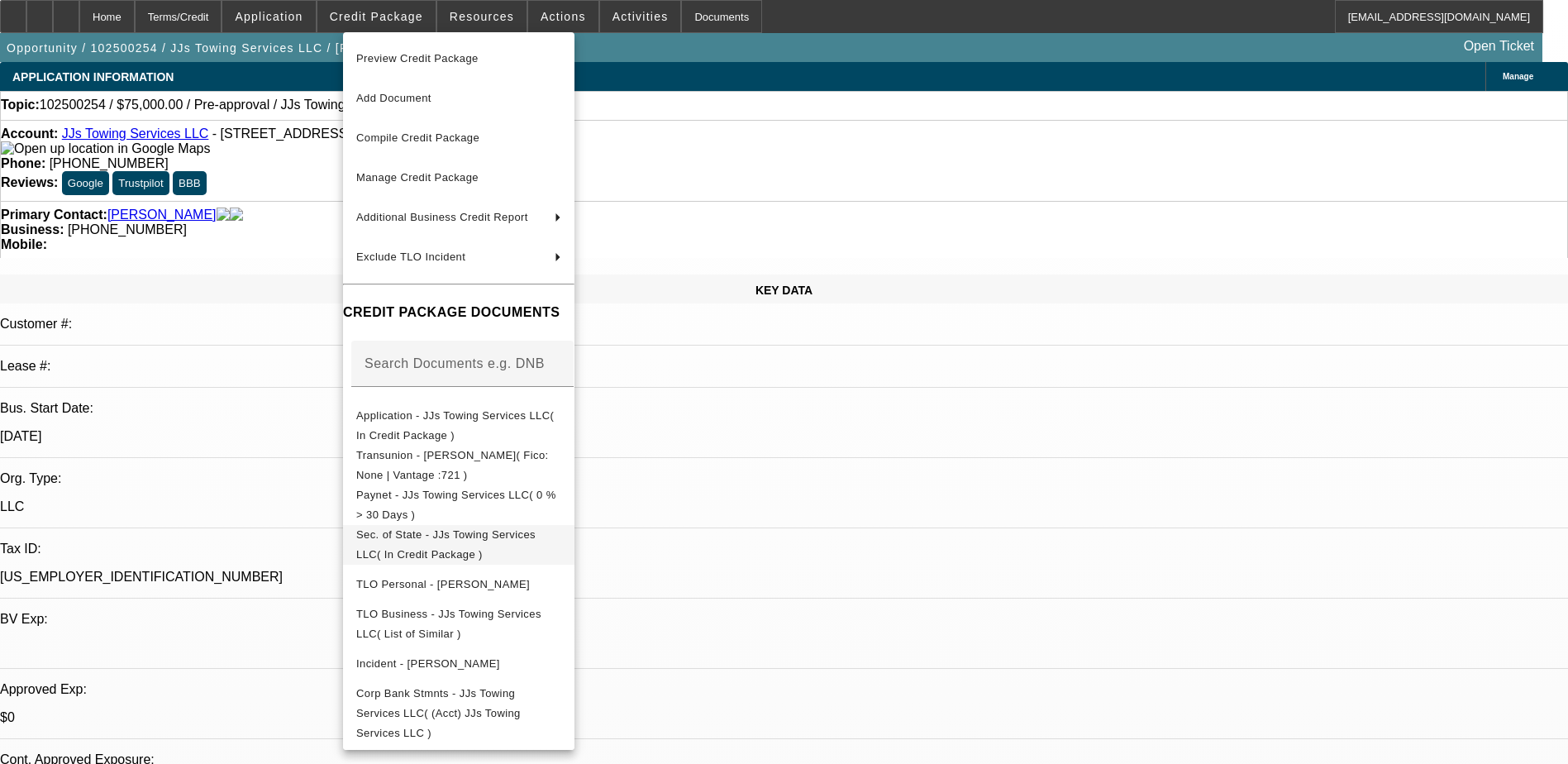
click at [536, 536] on span "Sec. of State - JJs Towing Services LLC( In Credit Package )" at bounding box center [445, 544] width 180 height 32
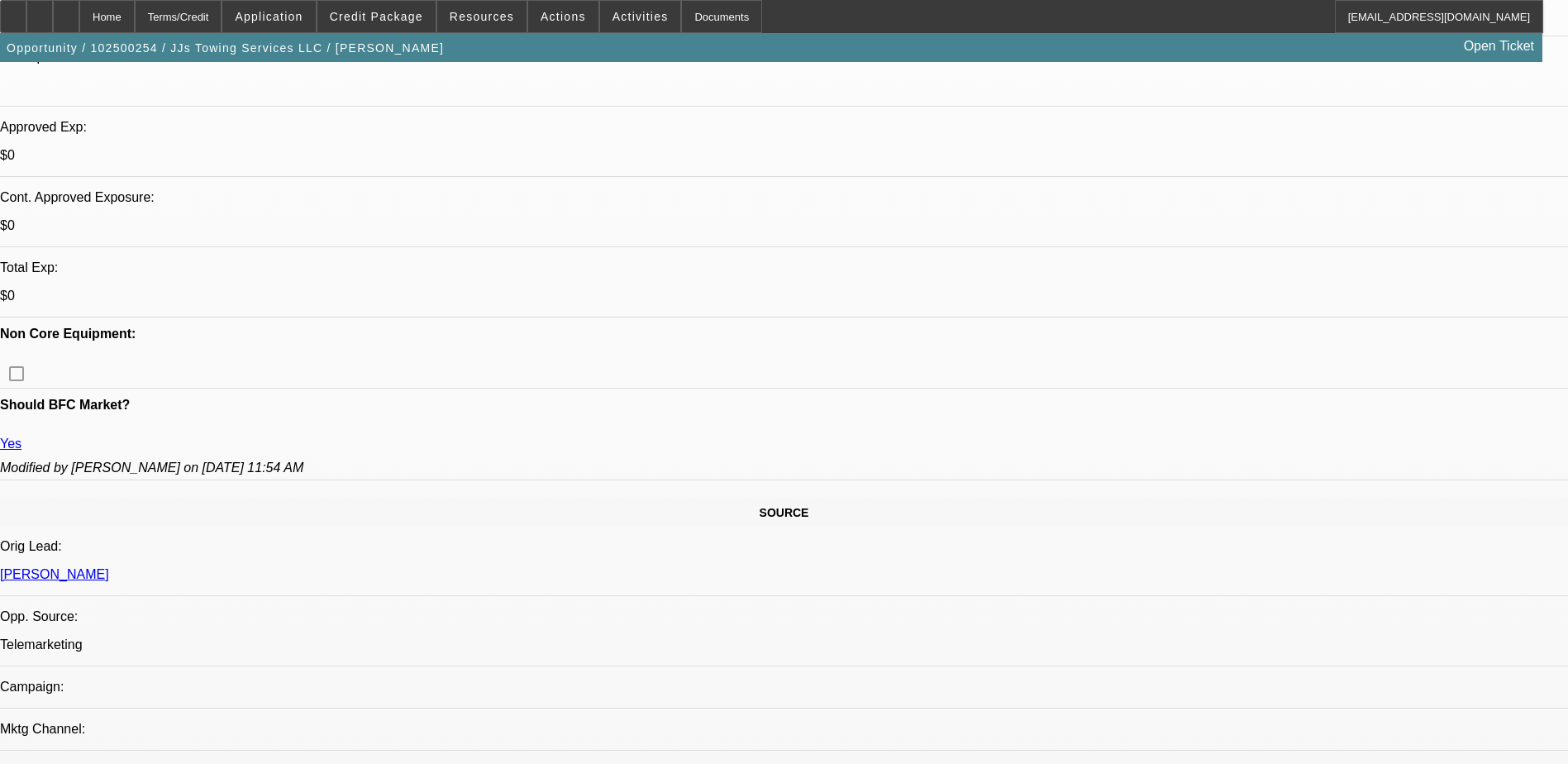
scroll to position [578, 0]
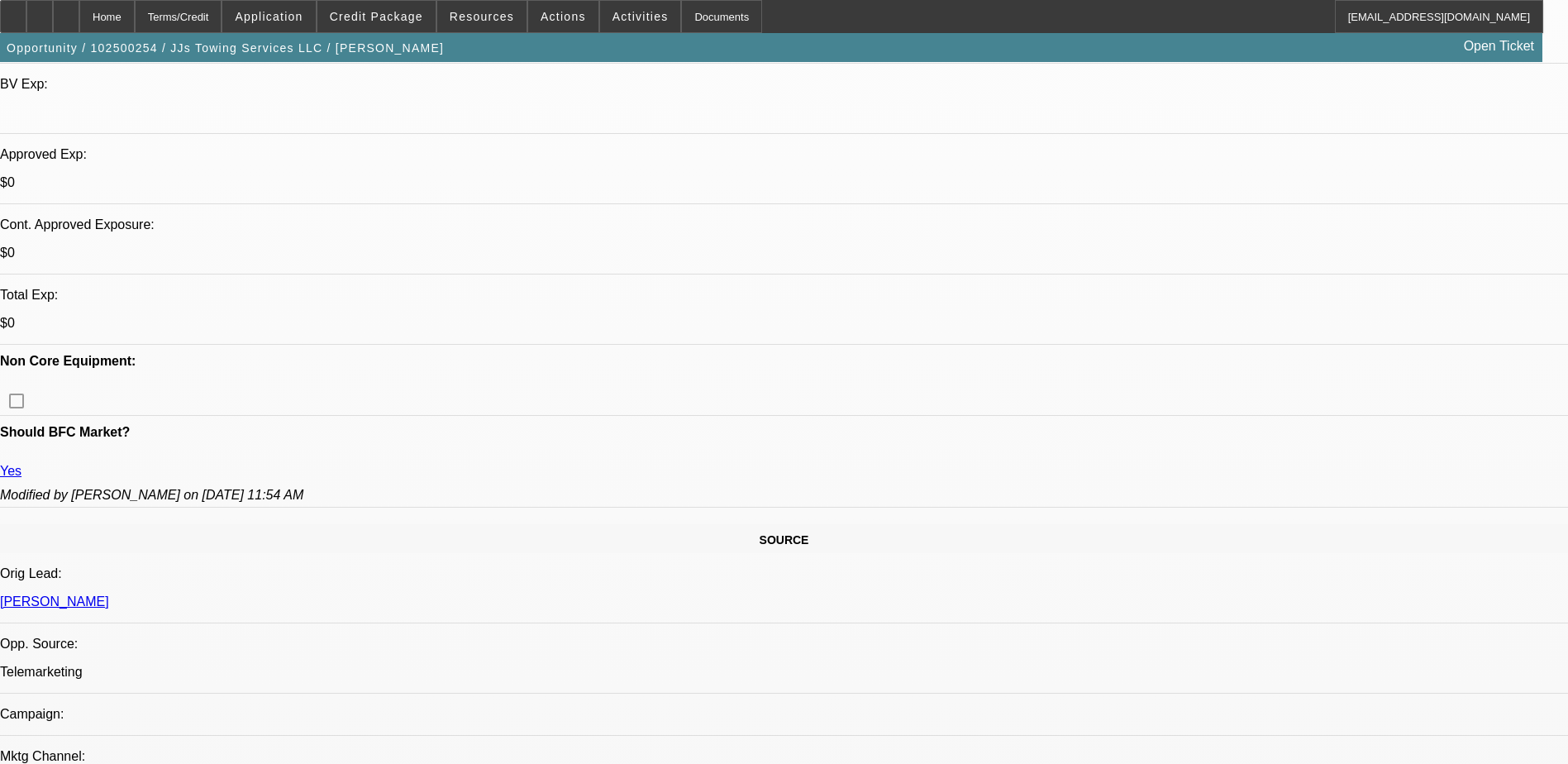
scroll to position [413, 0]
